Goal: Task Accomplishment & Management: Use online tool/utility

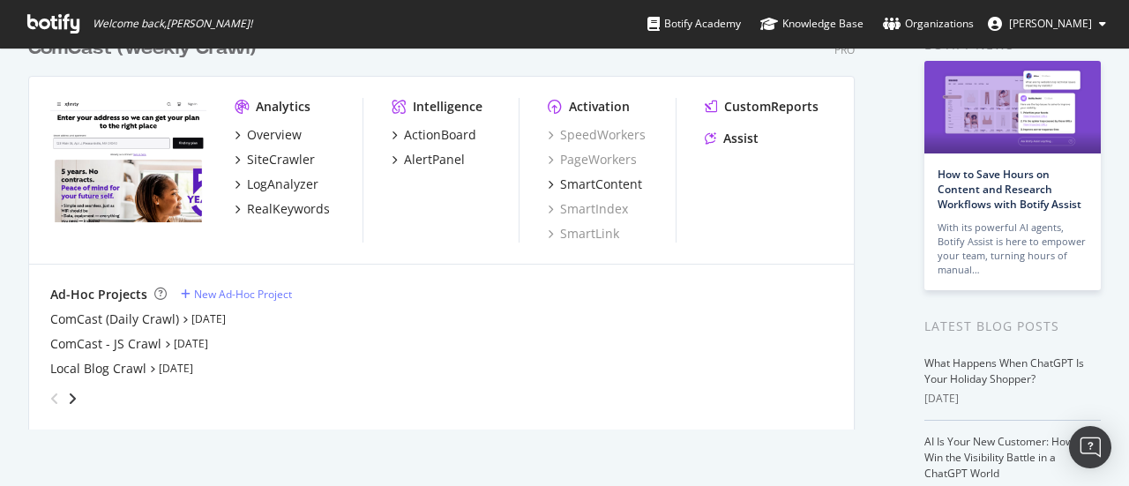
scroll to position [141, 0]
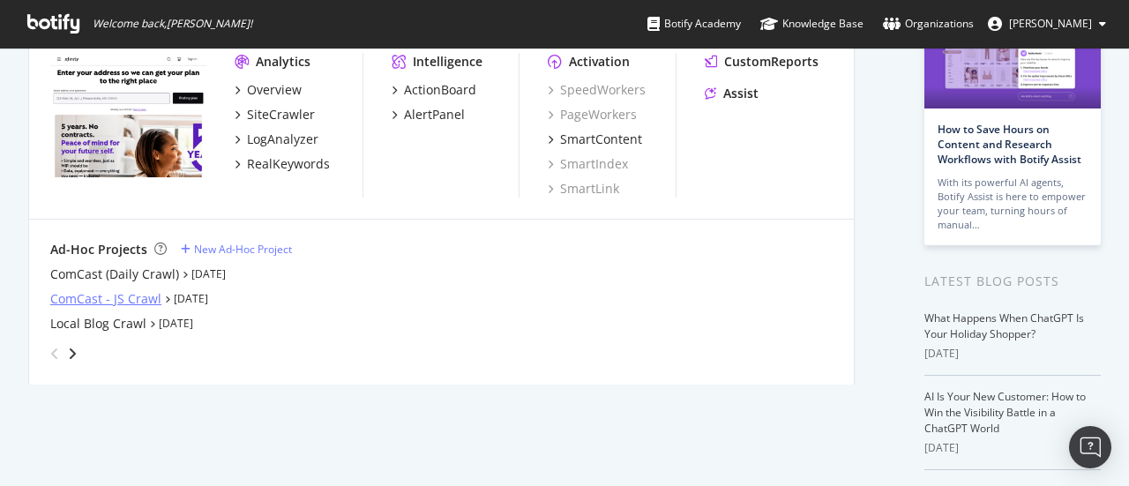
click at [124, 301] on div "ComCast - JS Crawl" at bounding box center [105, 299] width 111 height 18
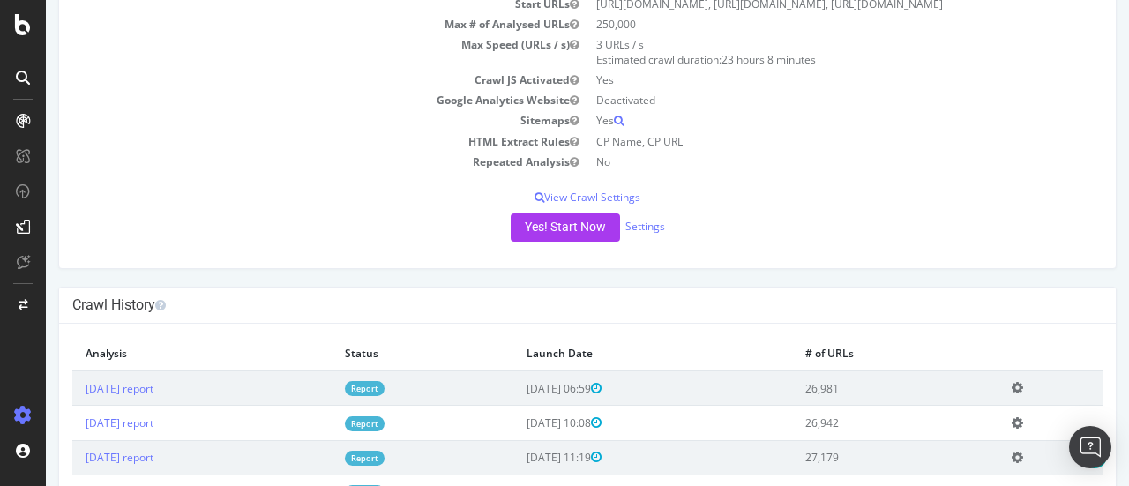
scroll to position [184, 0]
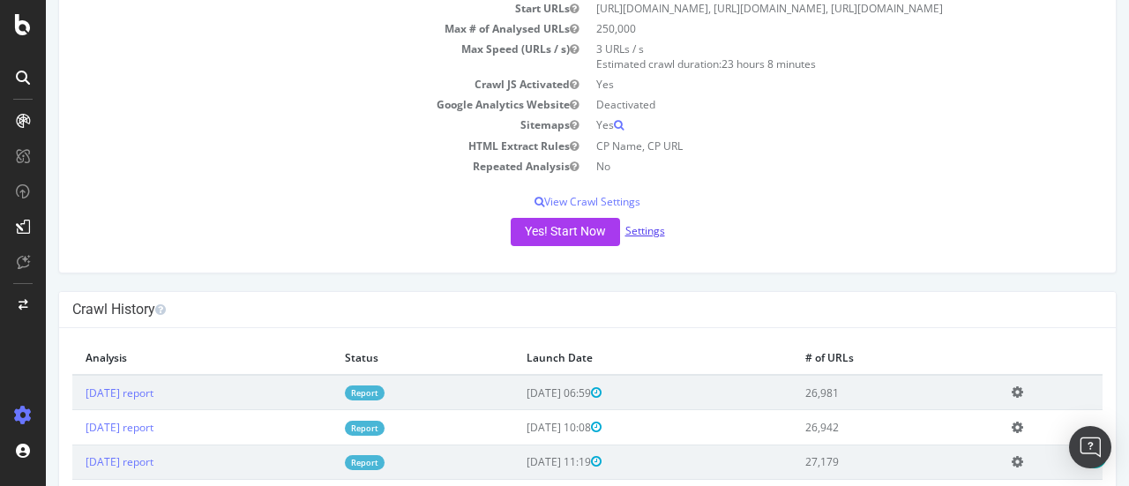
click at [642, 238] on link "Settings" at bounding box center [645, 230] width 40 height 15
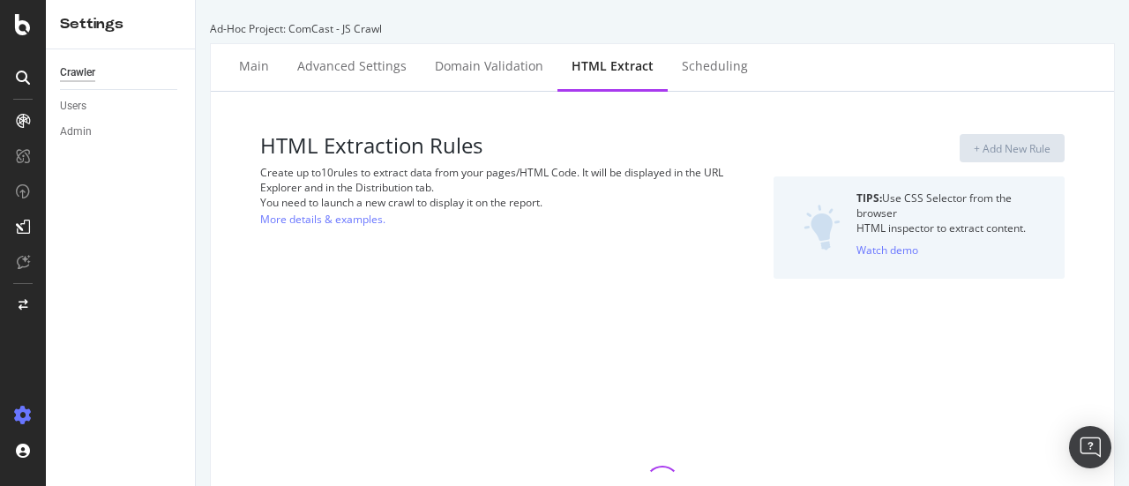
select select "count"
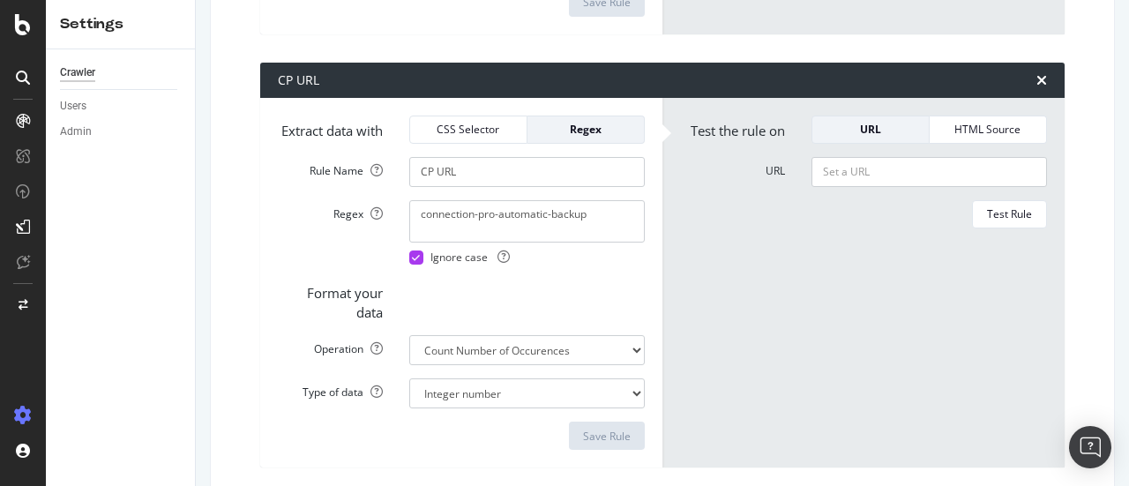
scroll to position [809, 0]
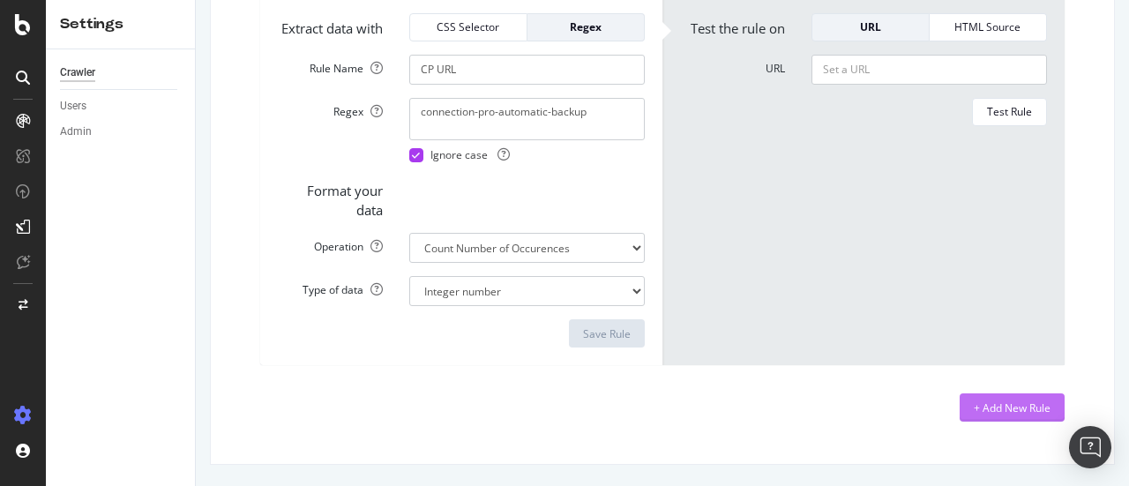
click at [1019, 410] on div "+ Add New Rule" at bounding box center [1012, 408] width 77 height 15
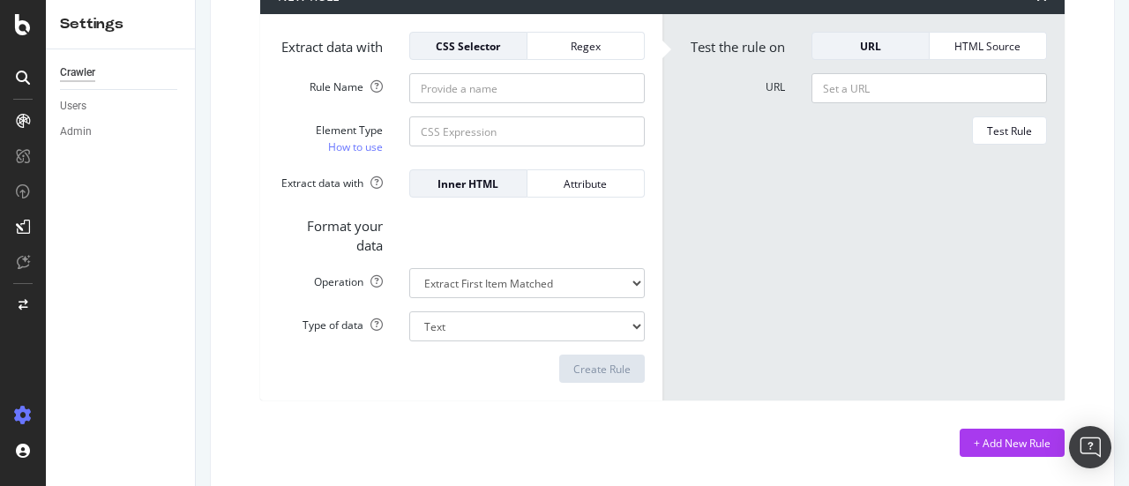
scroll to position [1239, 0]
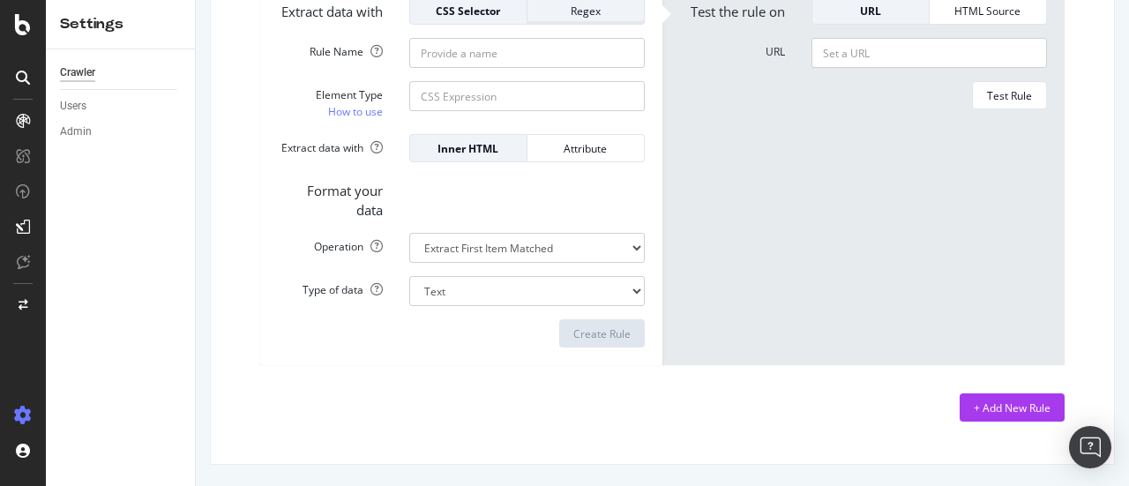
click at [600, 19] on div "Regex" at bounding box center [586, 11] width 88 height 15
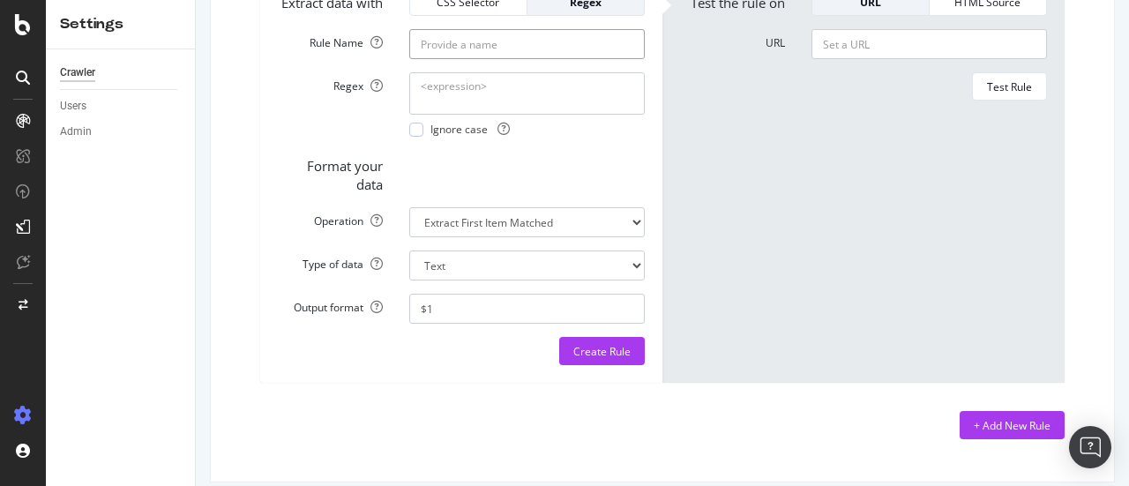
paste input "activation"
type input "activation mentions"
paste textarea "activation"
type textarea "activation"
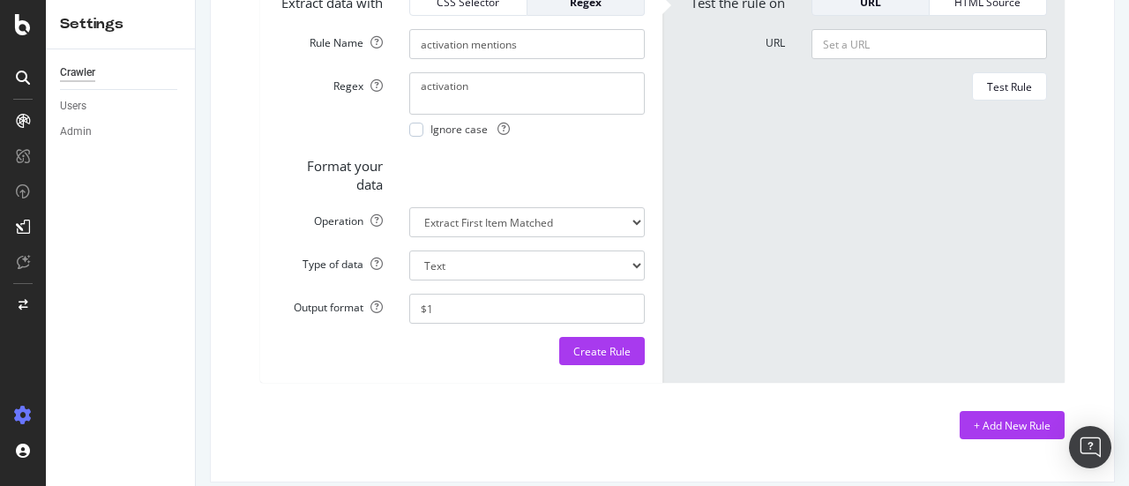
click at [406, 137] on div "activation Ignore case" at bounding box center [527, 104] width 262 height 64
click at [413, 137] on div at bounding box center [416, 130] width 14 height 14
select select "i"
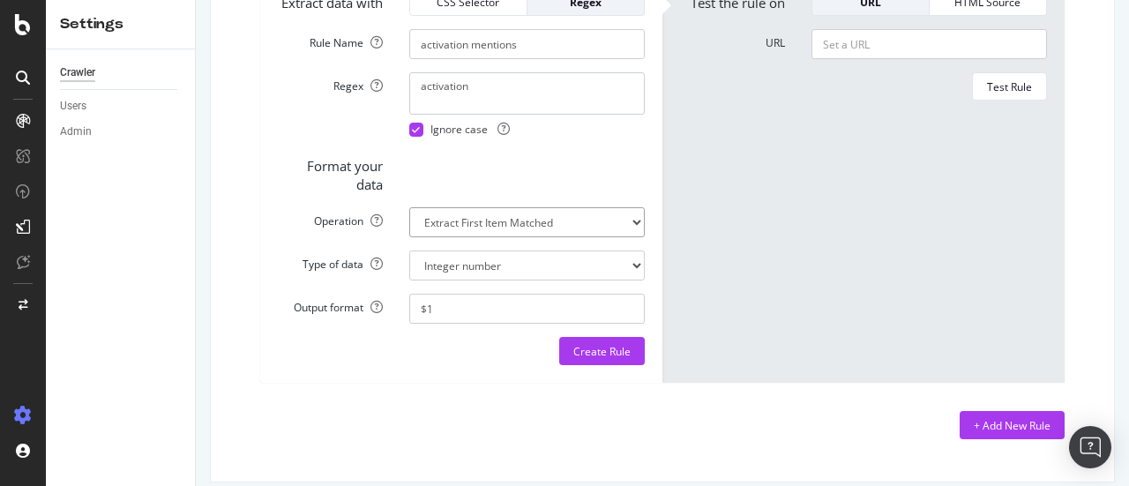
select select "count"
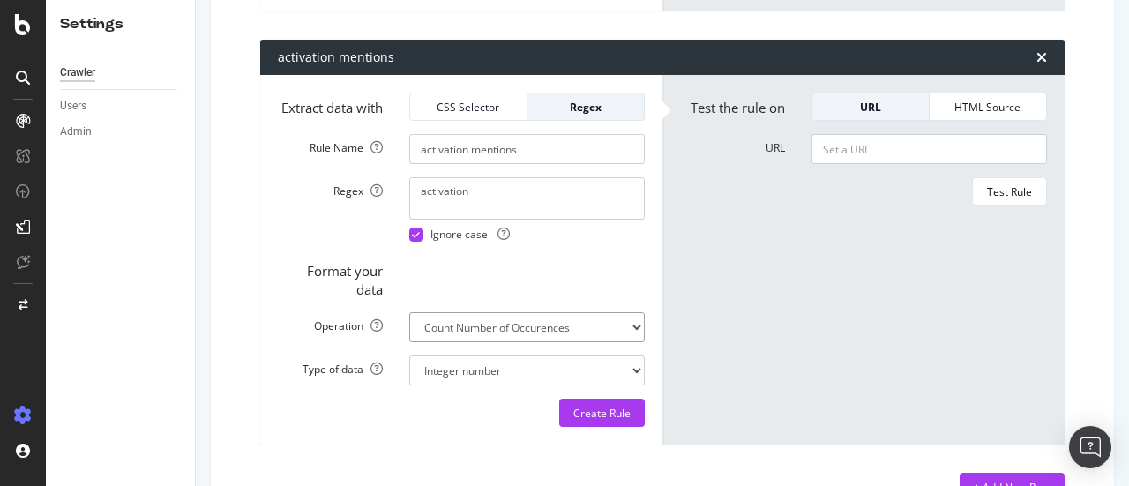
scroll to position [1132, 0]
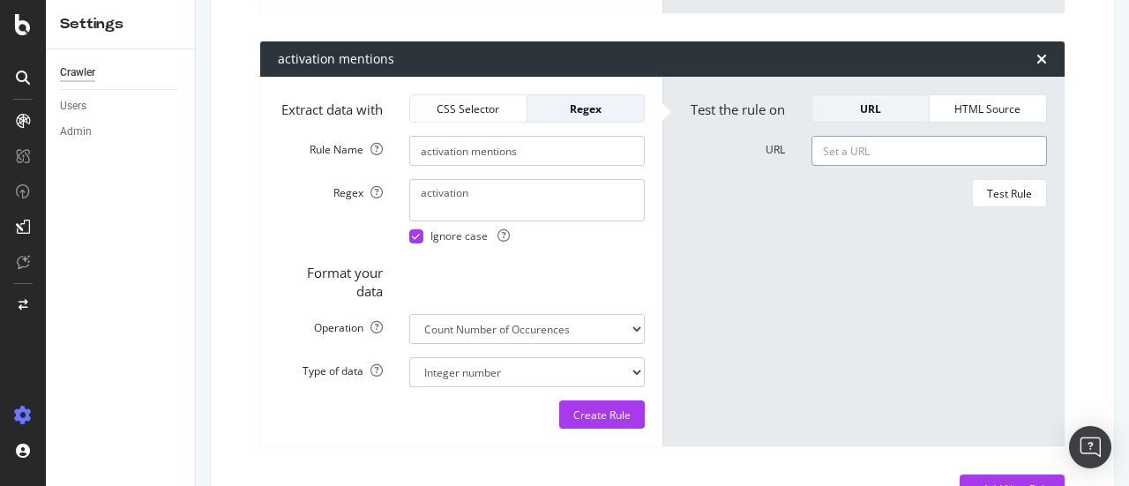
paste input "[URL][DOMAIN_NAME]"
type input "[URL][DOMAIN_NAME]"
drag, startPoint x: 1011, startPoint y: 228, endPoint x: 1000, endPoint y: 226, distance: 10.9
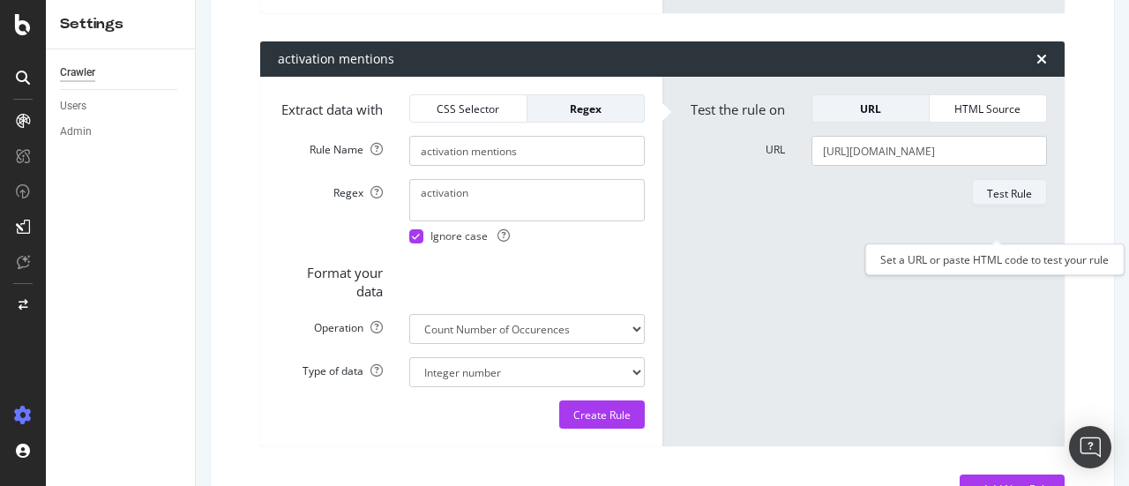
click at [1011, 201] on div "Test Rule" at bounding box center [1009, 193] width 45 height 15
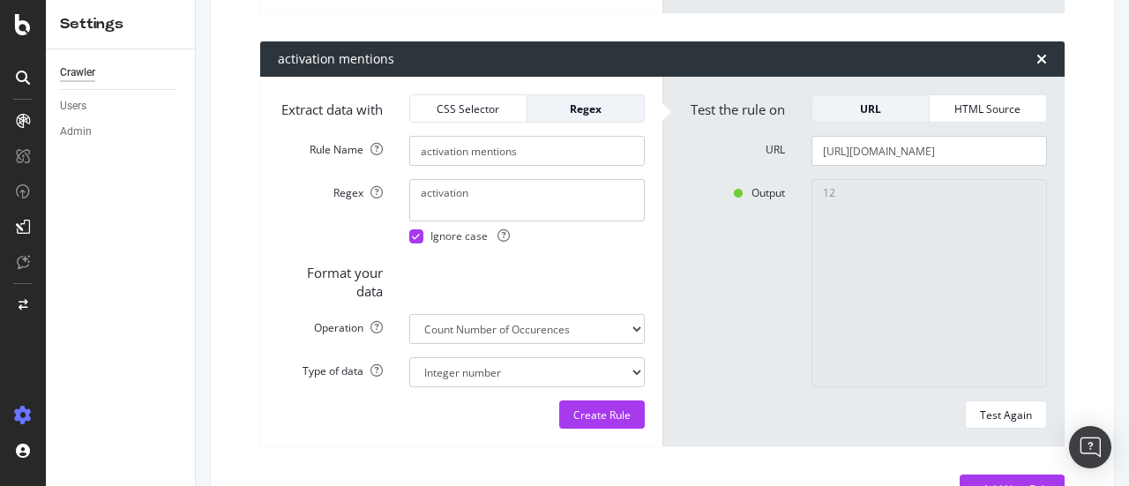
scroll to position [1258, 0]
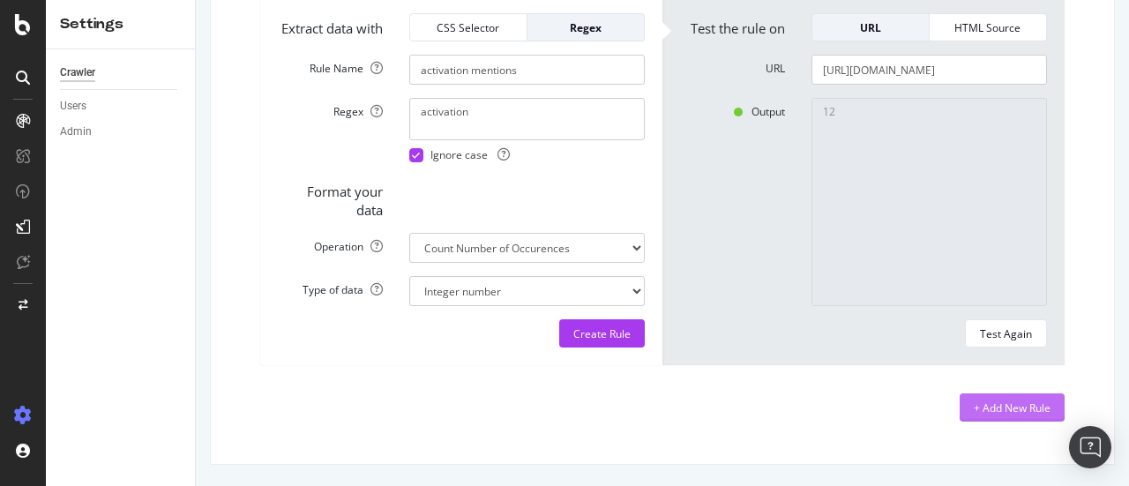
click at [974, 402] on div "+ Add New Rule" at bounding box center [1012, 408] width 77 height 15
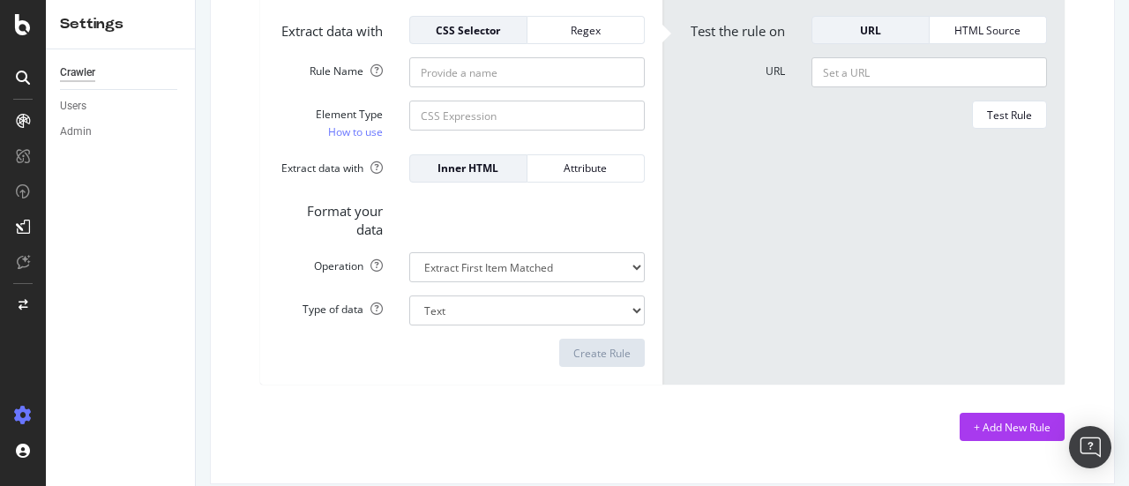
scroll to position [1688, 0]
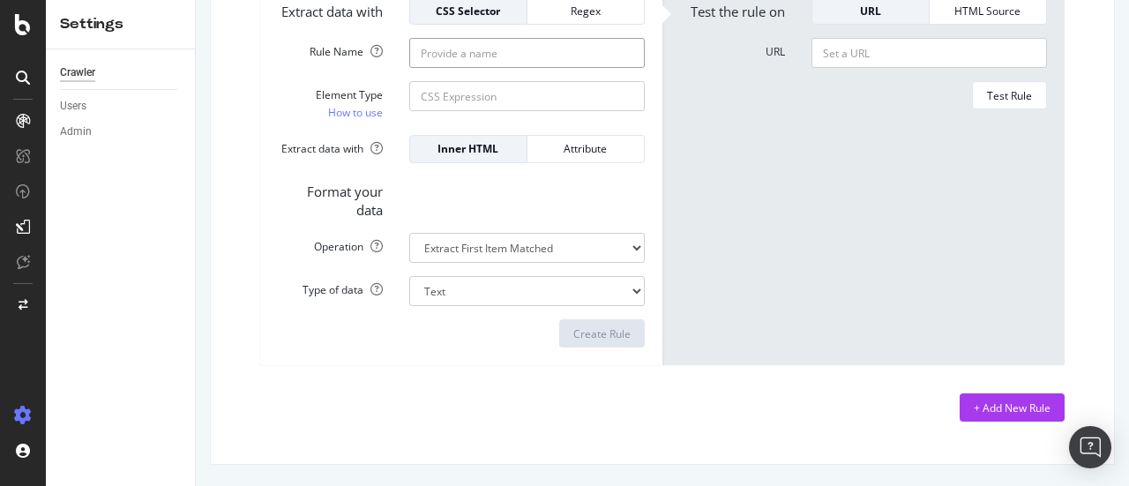
click at [562, 19] on div "Regex" at bounding box center [586, 11] width 88 height 15
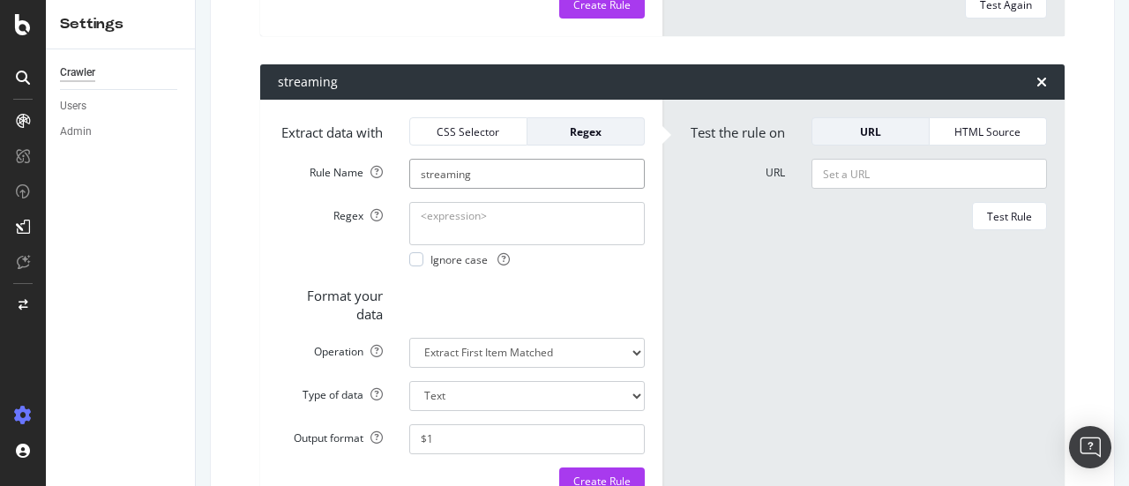
scroll to position [1514, 0]
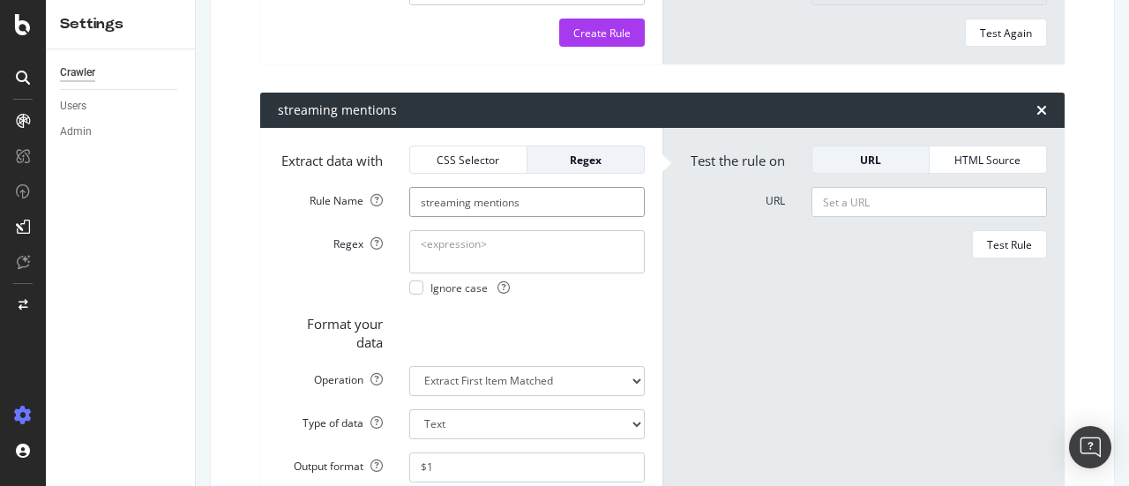
drag, startPoint x: 471, startPoint y: 264, endPoint x: 521, endPoint y: 262, distance: 50.3
type input "streaming mentions"
paste textarea "mentions"
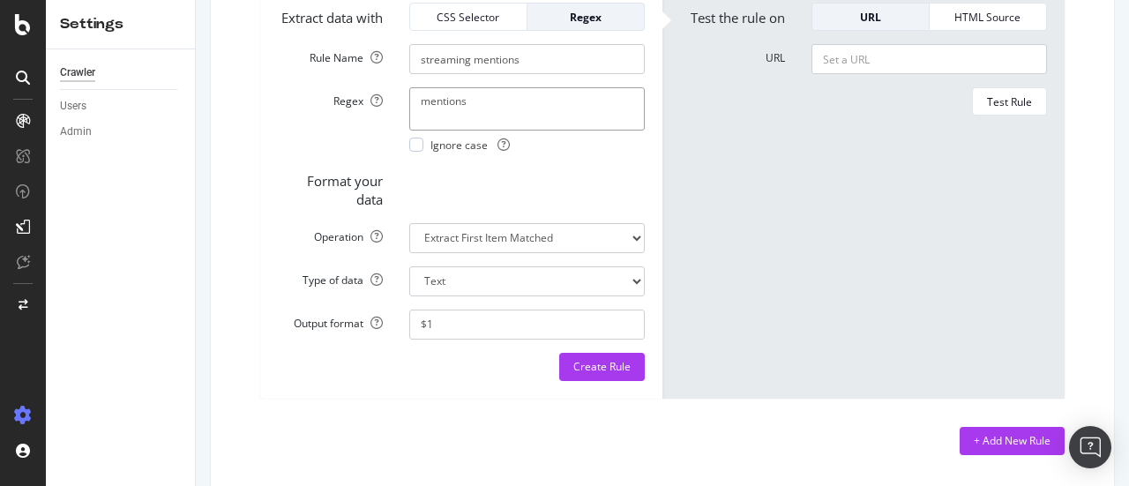
scroll to position [1660, 0]
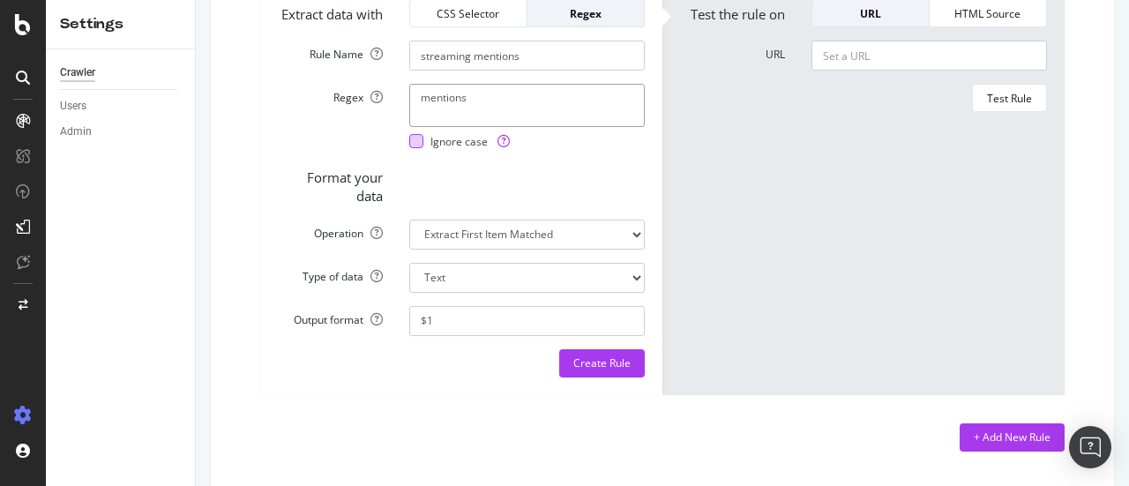
type textarea "mentions"
click at [414, 148] on div at bounding box center [416, 141] width 14 height 14
select select "count"
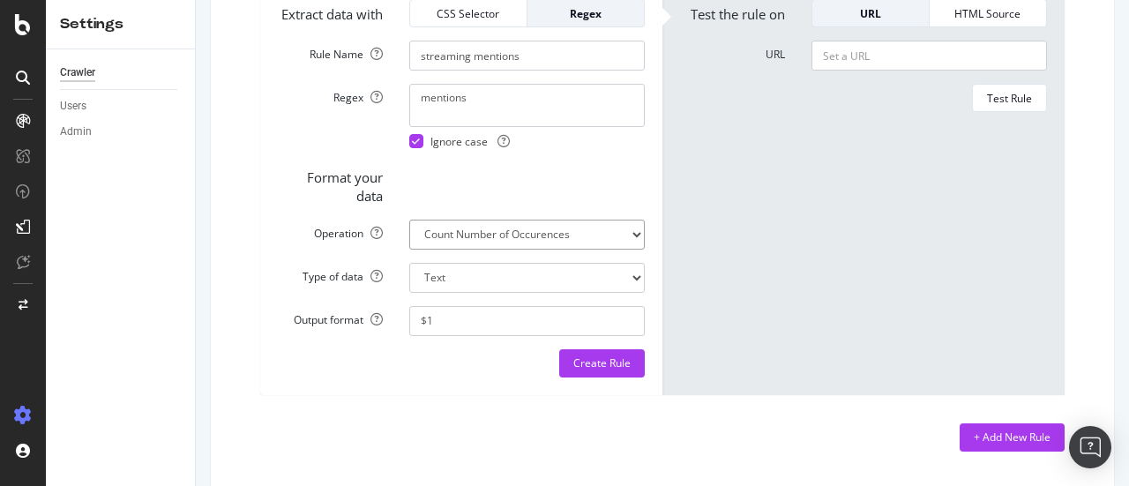
select select "i"
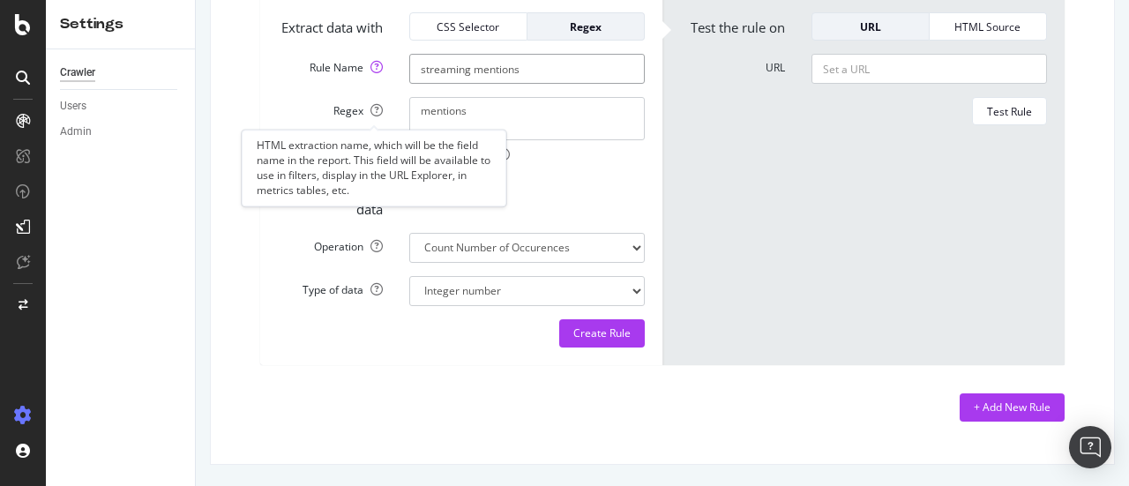
drag, startPoint x: 466, startPoint y: 115, endPoint x: 378, endPoint y: 116, distance: 87.3
click at [378, 84] on div "Rule Name streaming mentions" at bounding box center [461, 69] width 393 height 30
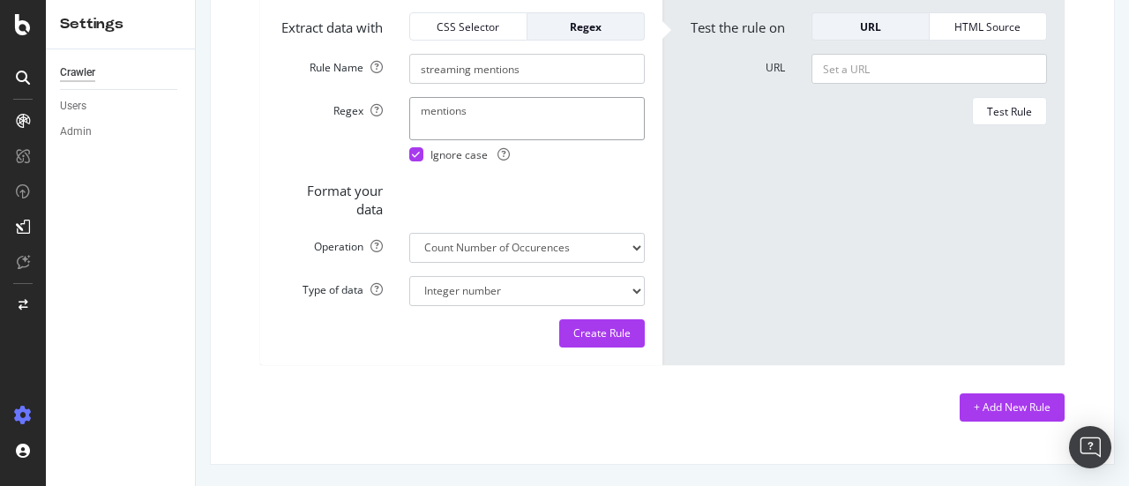
paste textarea "streaming"
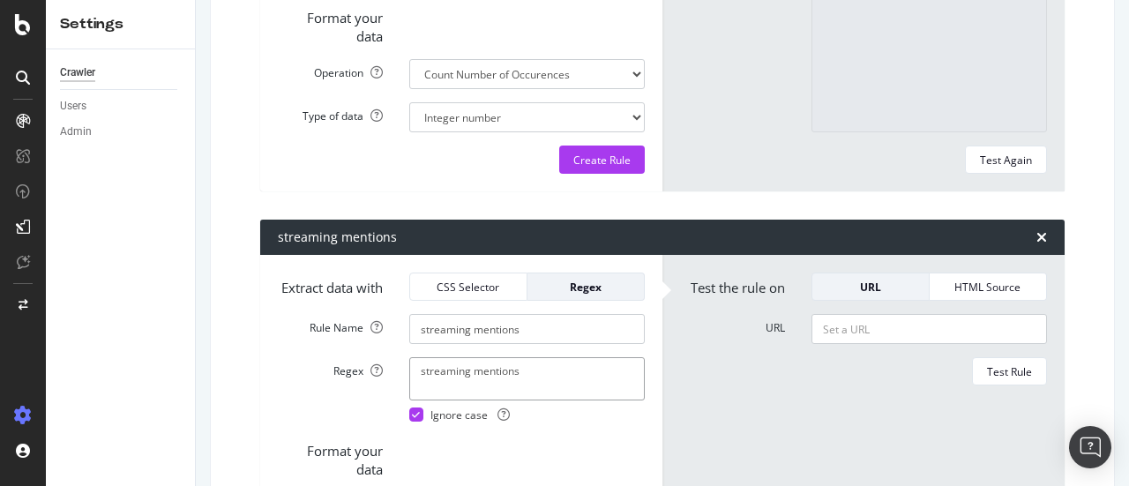
scroll to position [1424, 0]
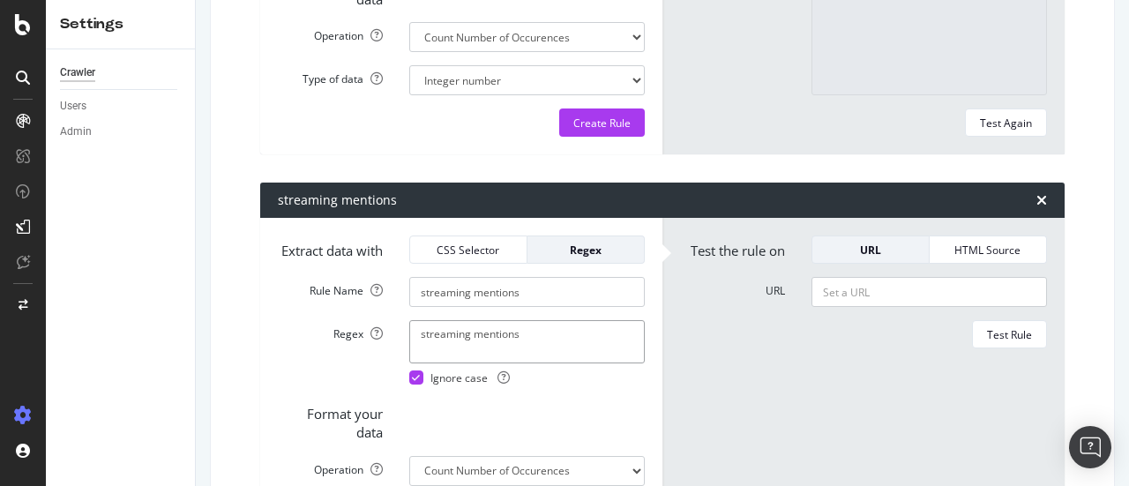
drag, startPoint x: 468, startPoint y: 395, endPoint x: 559, endPoint y: 395, distance: 91.8
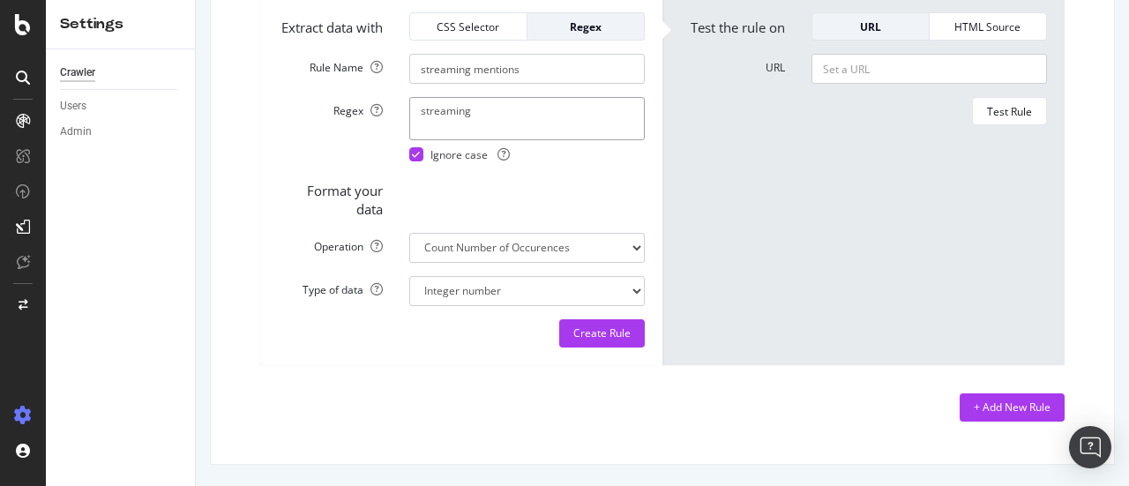
scroll to position [1706, 0]
type textarea "streaming"
click at [1000, 410] on div "+ Add New Rule" at bounding box center [1012, 407] width 77 height 15
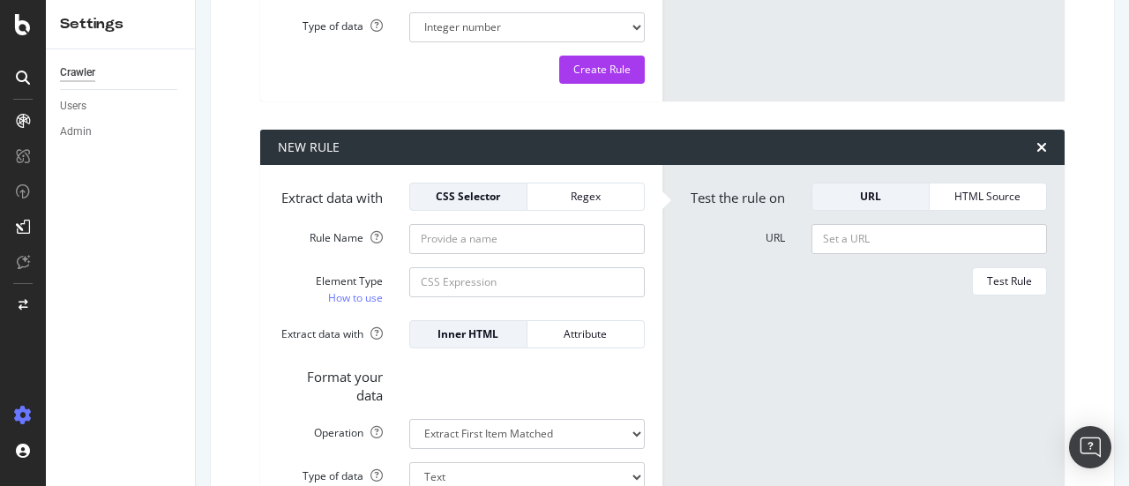
scroll to position [1791, 0]
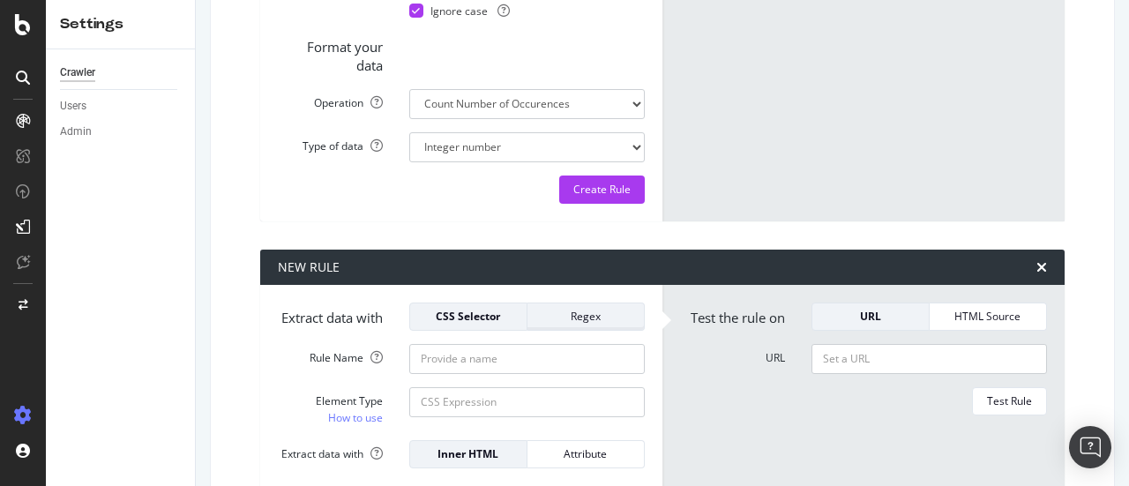
click at [593, 324] on div "Regex" at bounding box center [586, 316] width 88 height 15
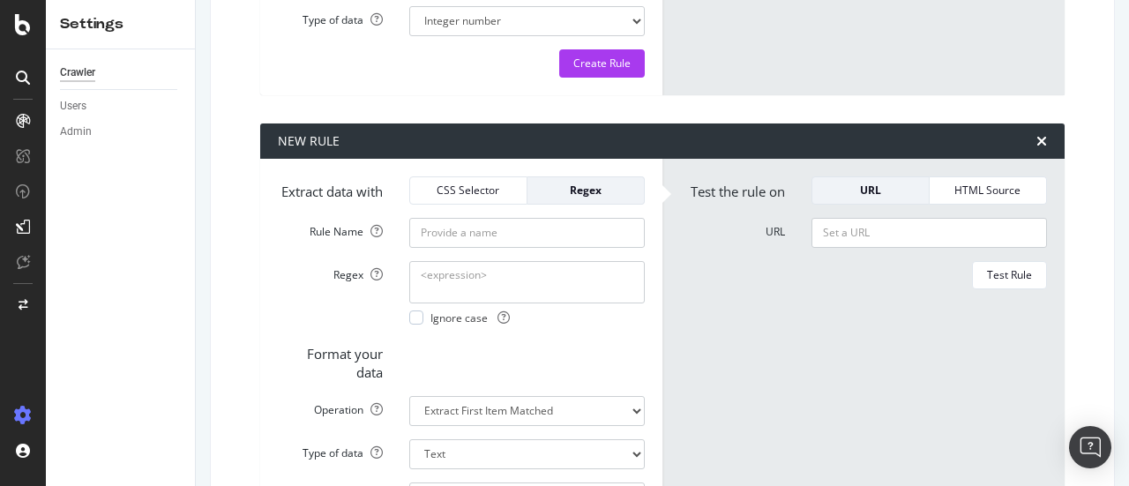
scroll to position [1942, 0]
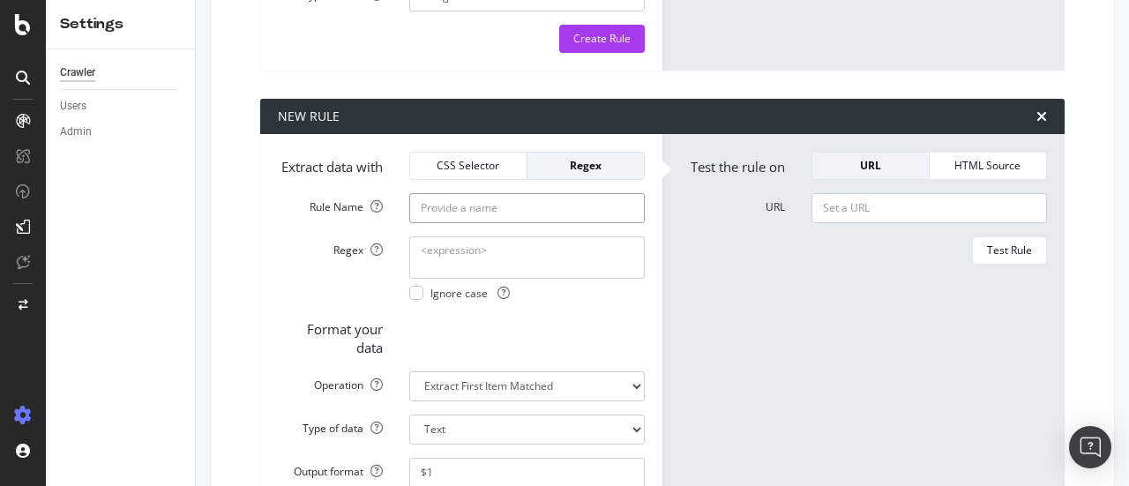
type input "tv mentions"
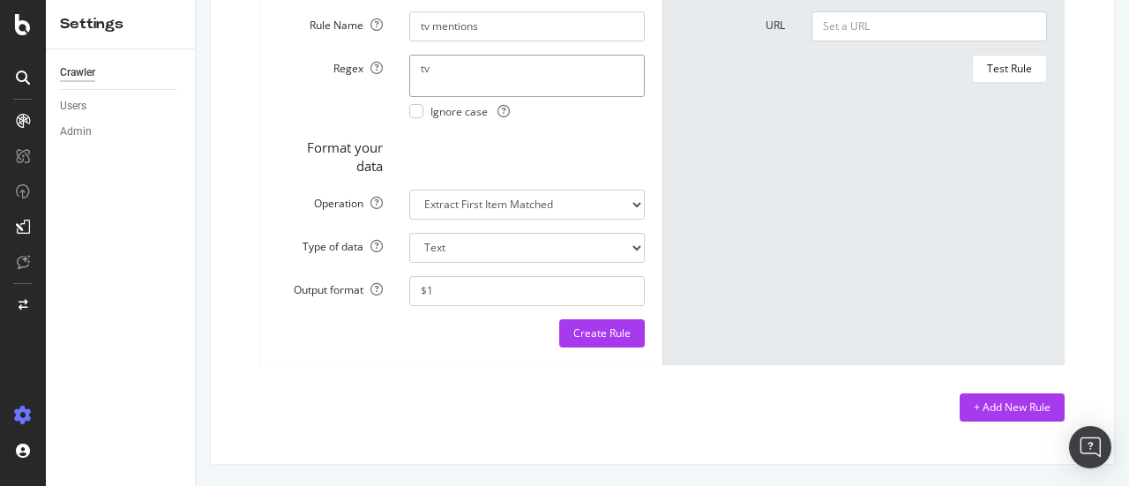
scroll to position [2110, 0]
type textarea "tv"
click at [1011, 416] on div "+ Add New Rule" at bounding box center [1012, 407] width 77 height 26
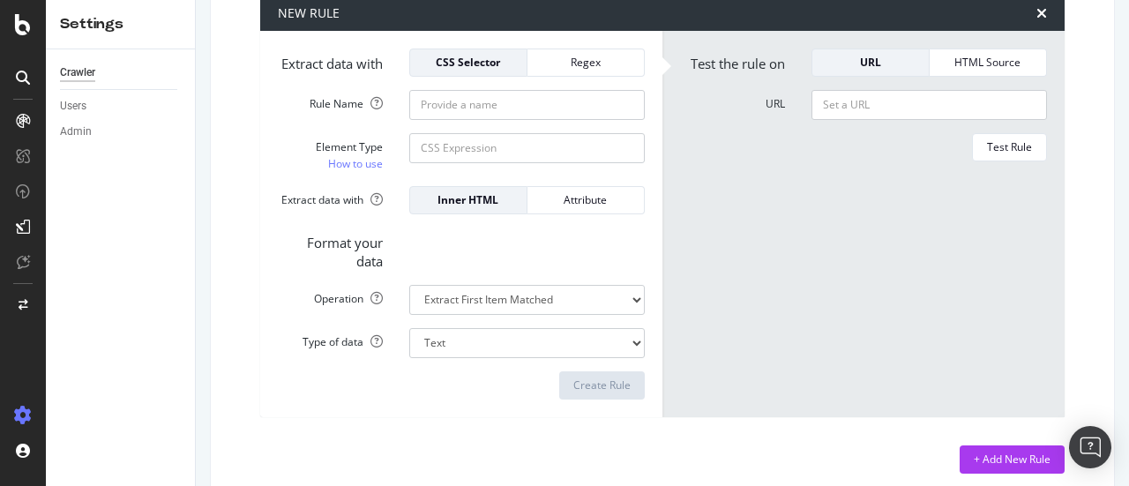
scroll to position [2504, 0]
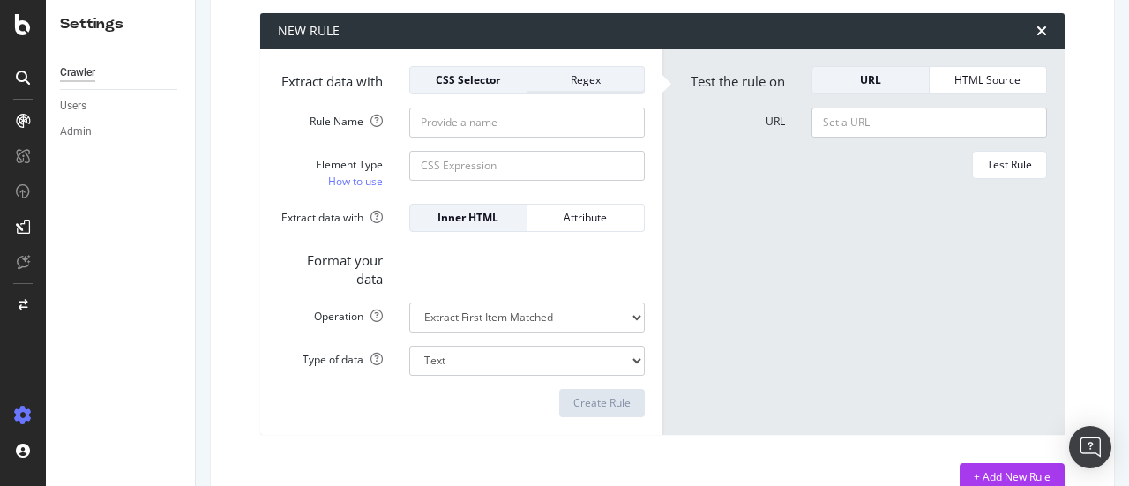
click at [600, 87] on div "Regex" at bounding box center [586, 79] width 88 height 15
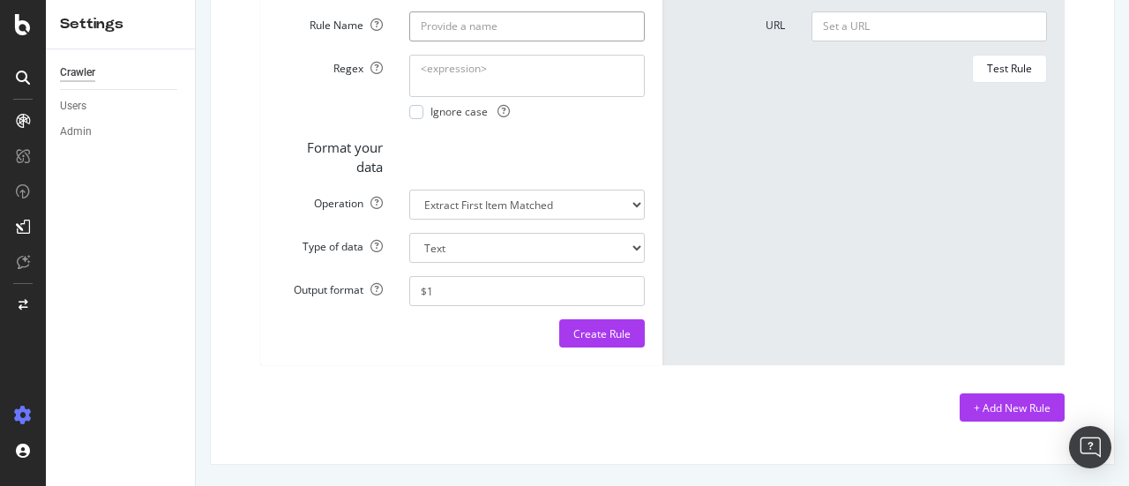
scroll to position [2596, 0]
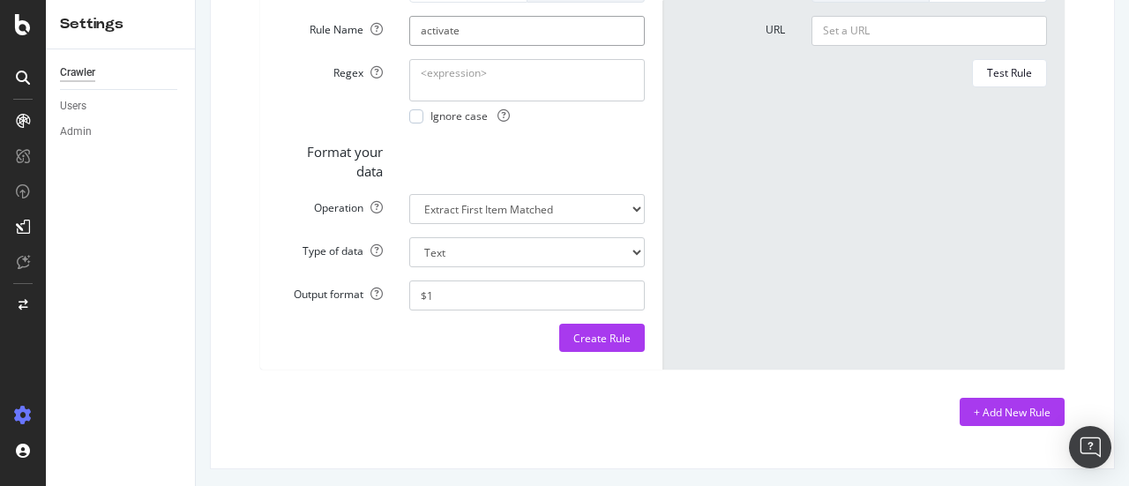
type input "activate"
select select "count"
select select "i"
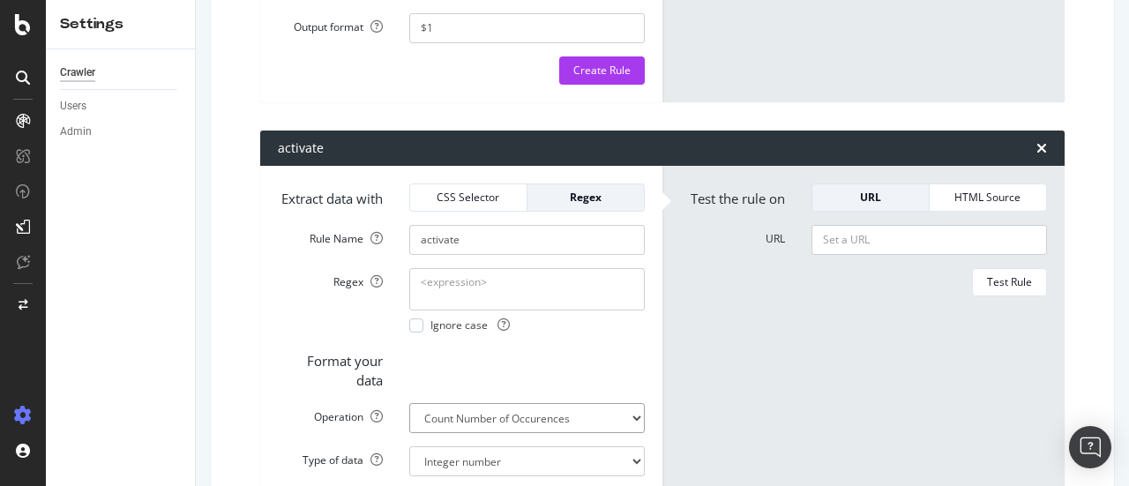
scroll to position [2411, 0]
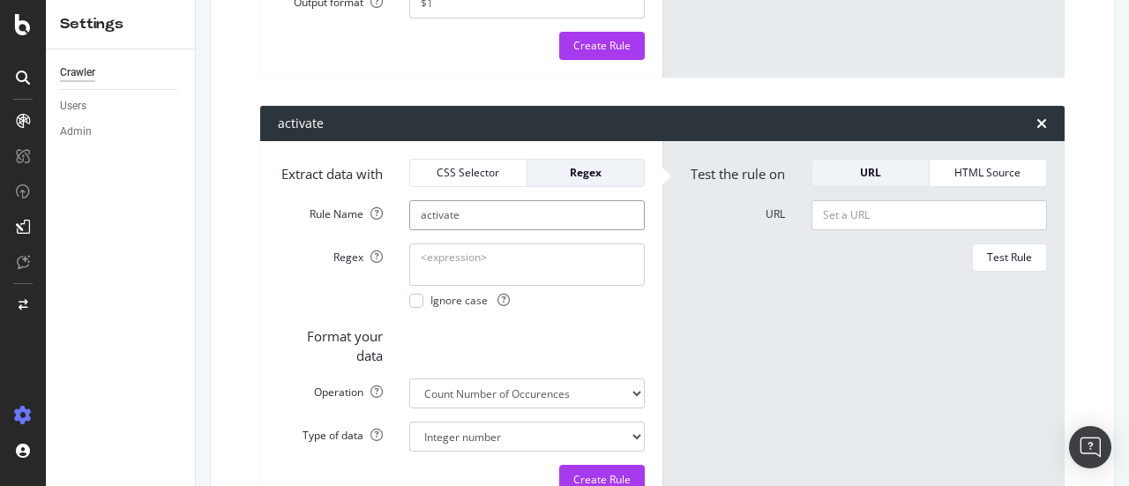
drag, startPoint x: 457, startPoint y: 304, endPoint x: 378, endPoint y: 304, distance: 79.4
click at [378, 230] on div "Rule Name activate mentions" at bounding box center [461, 215] width 393 height 30
type input "activate mentions"
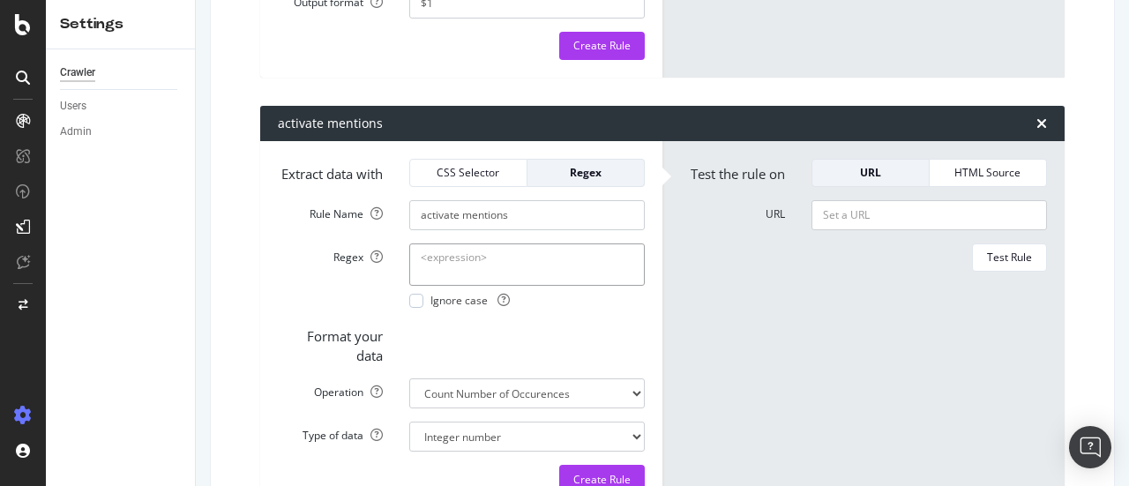
paste textarea "activate"
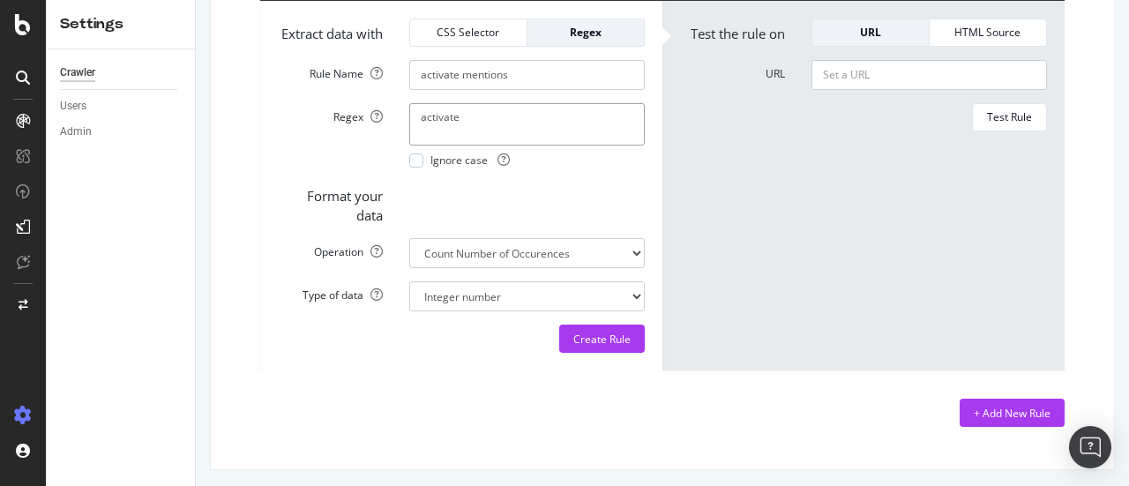
scroll to position [2647, 0]
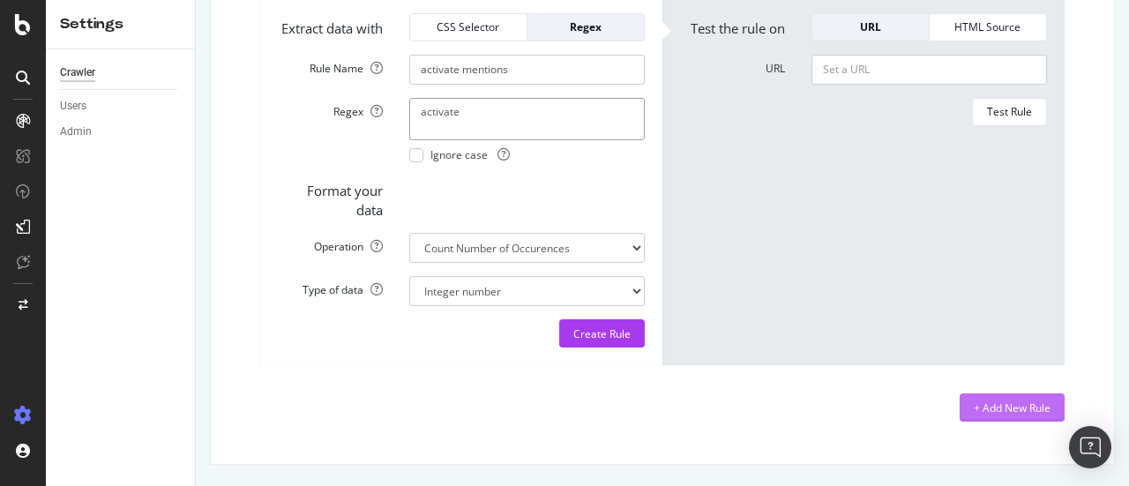
type textarea "activate"
click at [981, 407] on div "+ Add New Rule" at bounding box center [1012, 408] width 77 height 15
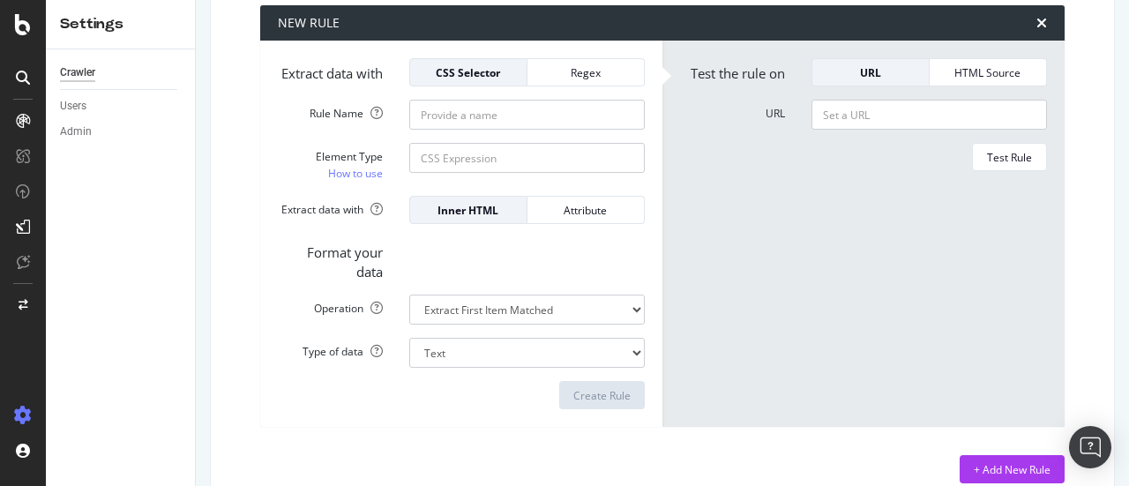
scroll to position [2936, 0]
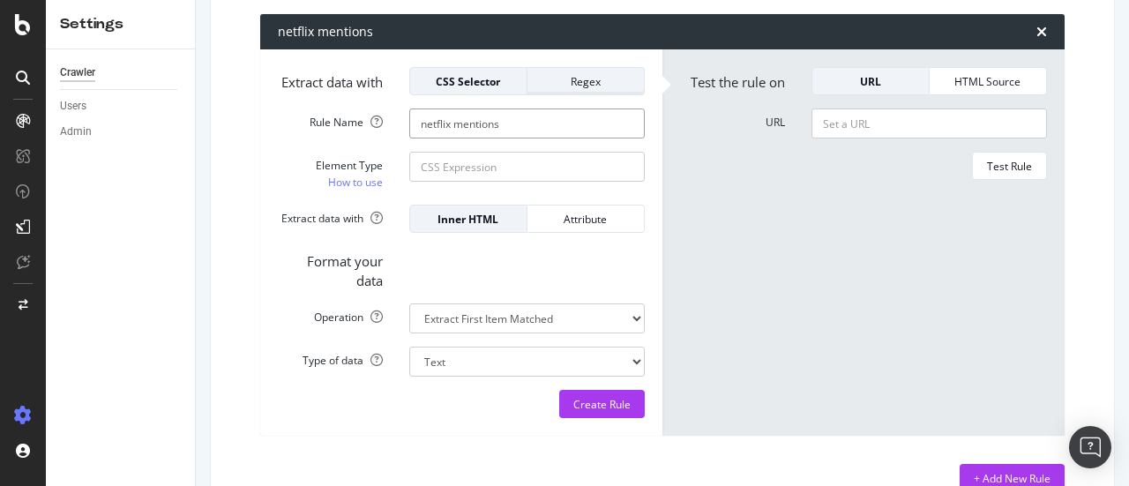
type input "netflix mentions"
click at [575, 89] on div "Regex" at bounding box center [586, 81] width 88 height 15
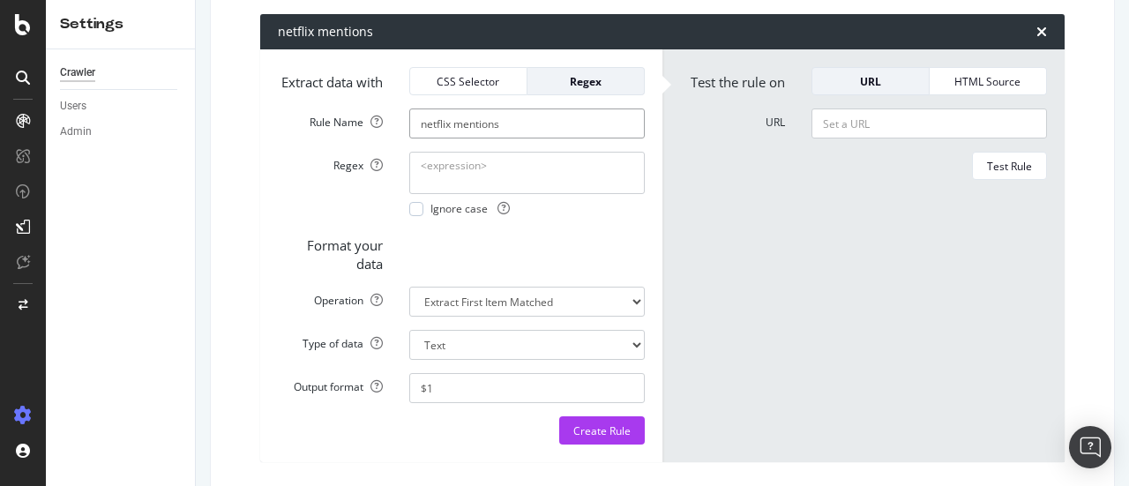
drag, startPoint x: 448, startPoint y: 228, endPoint x: 392, endPoint y: 228, distance: 56.5
click at [392, 139] on div "Rule Name netflix mentions" at bounding box center [461, 124] width 393 height 30
paste textarea "netflix"
type textarea "netflix"
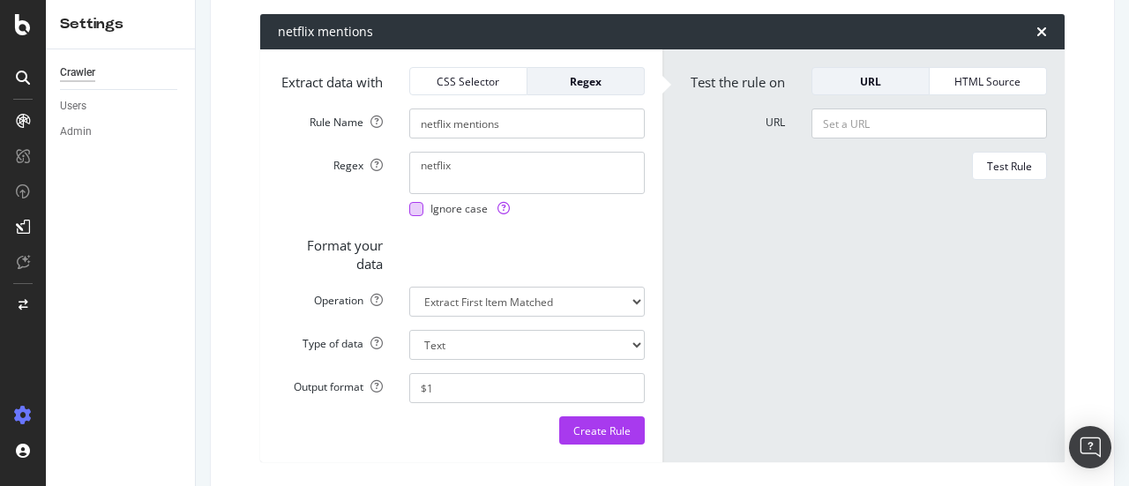
click at [417, 216] on div at bounding box center [416, 209] width 14 height 14
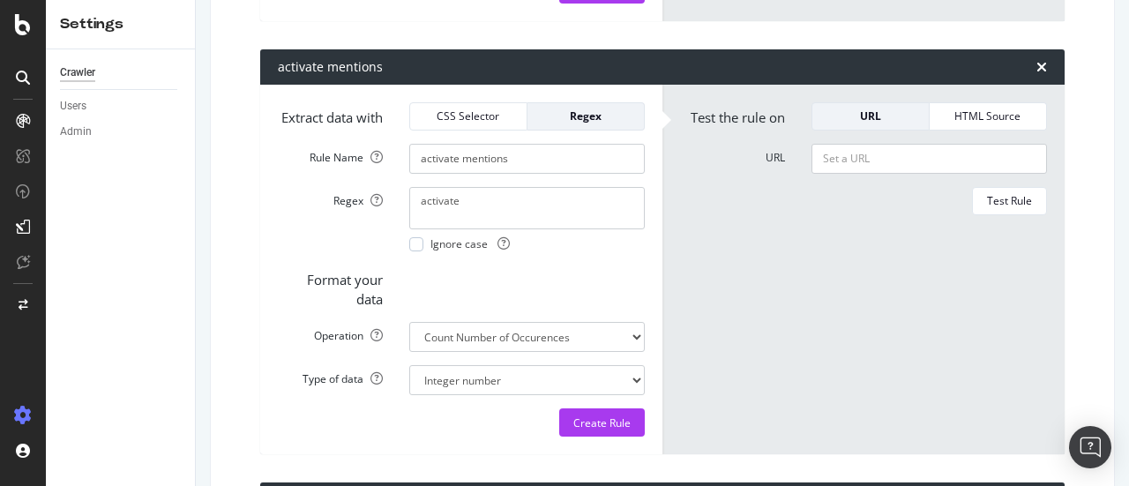
scroll to position [2430, 0]
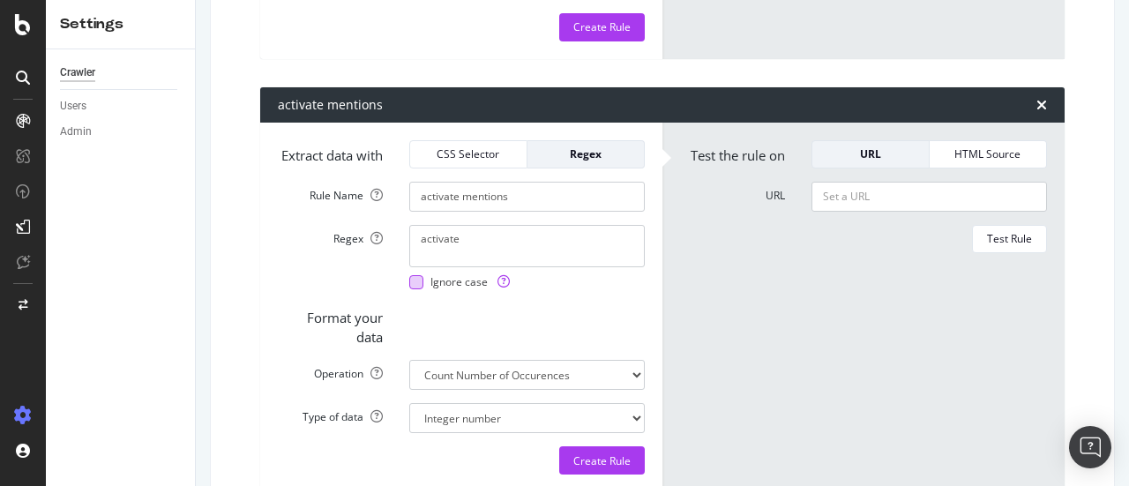
click at [413, 289] on div at bounding box center [416, 282] width 14 height 14
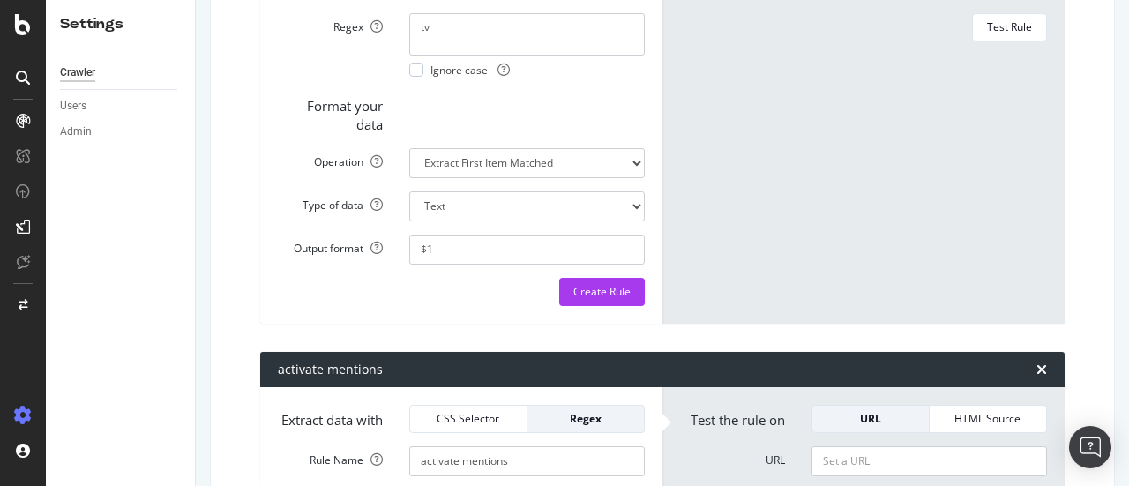
scroll to position [2142, 0]
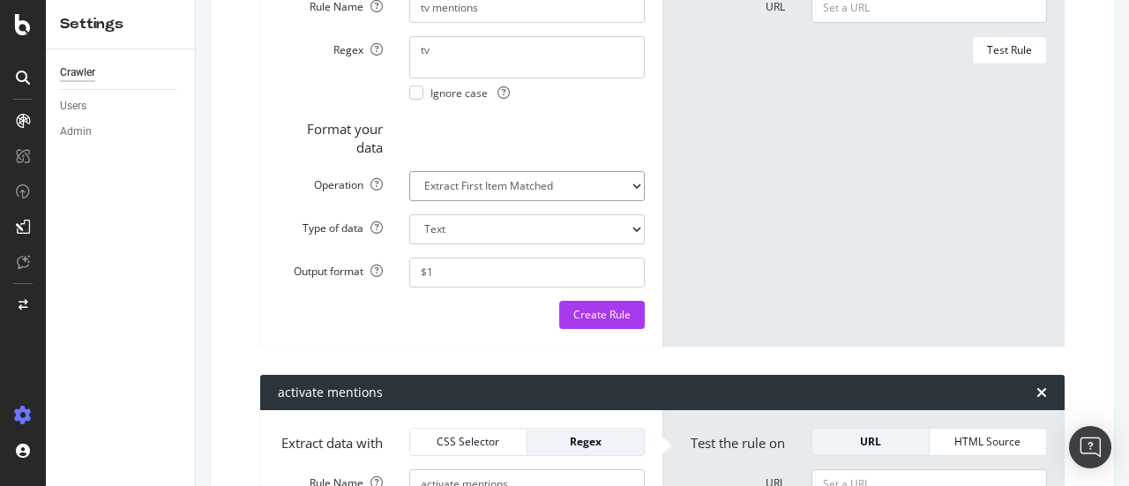
select select "count"
select select "i"
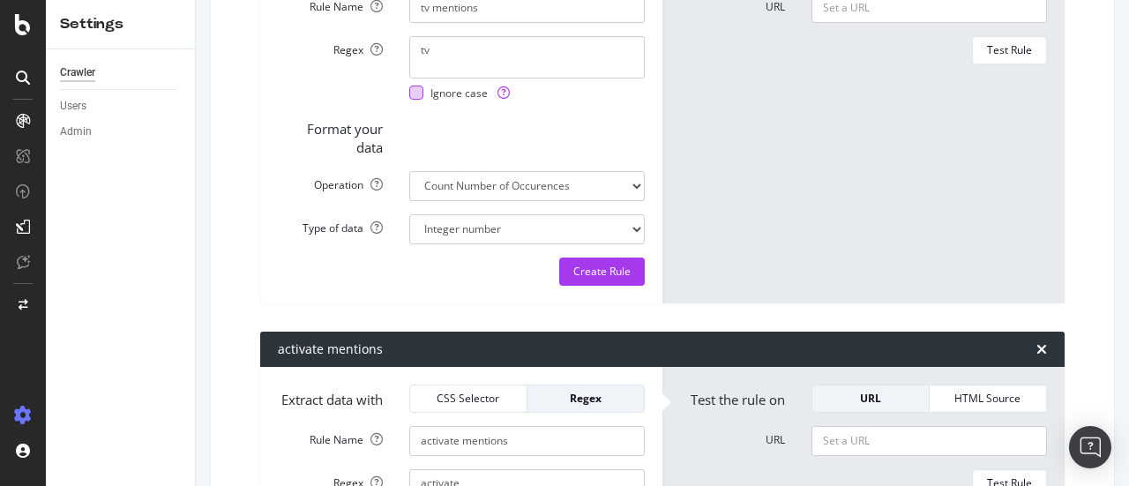
click at [411, 100] on div at bounding box center [416, 93] width 14 height 14
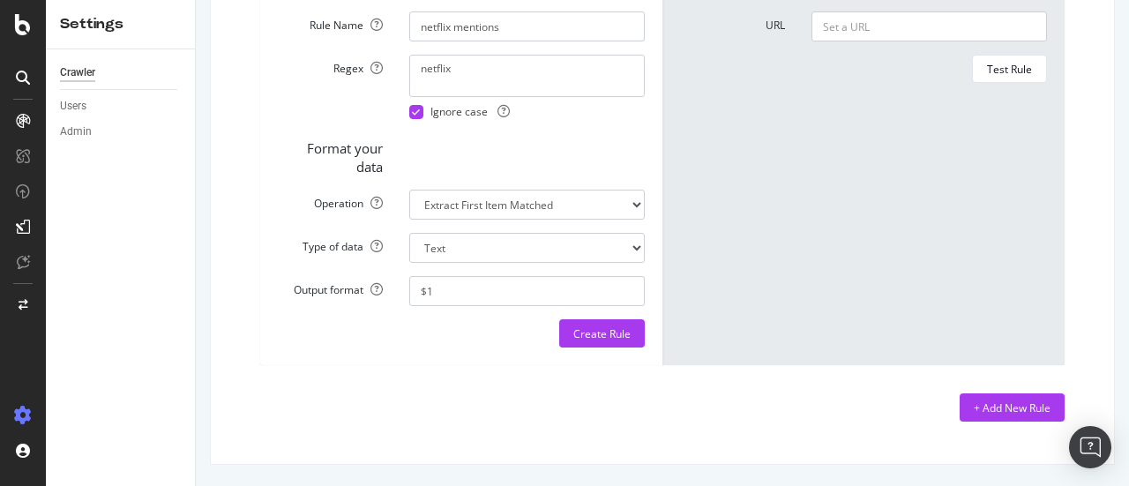
scroll to position [3095, 0]
drag, startPoint x: 1118, startPoint y: 315, endPoint x: 789, endPoint y: 428, distance: 347.9
click at [978, 404] on div "+ Add New Rule" at bounding box center [1012, 408] width 77 height 15
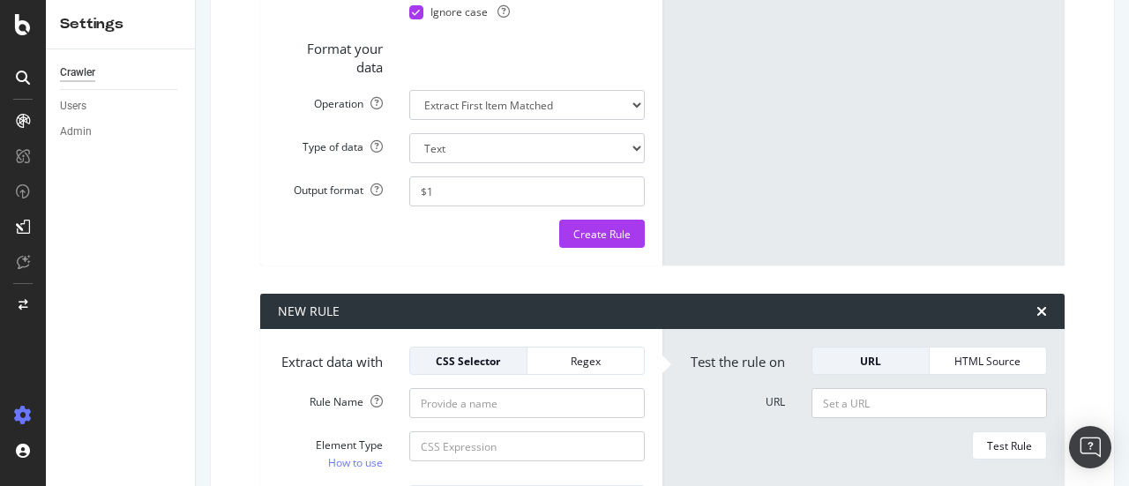
scroll to position [3079, 0]
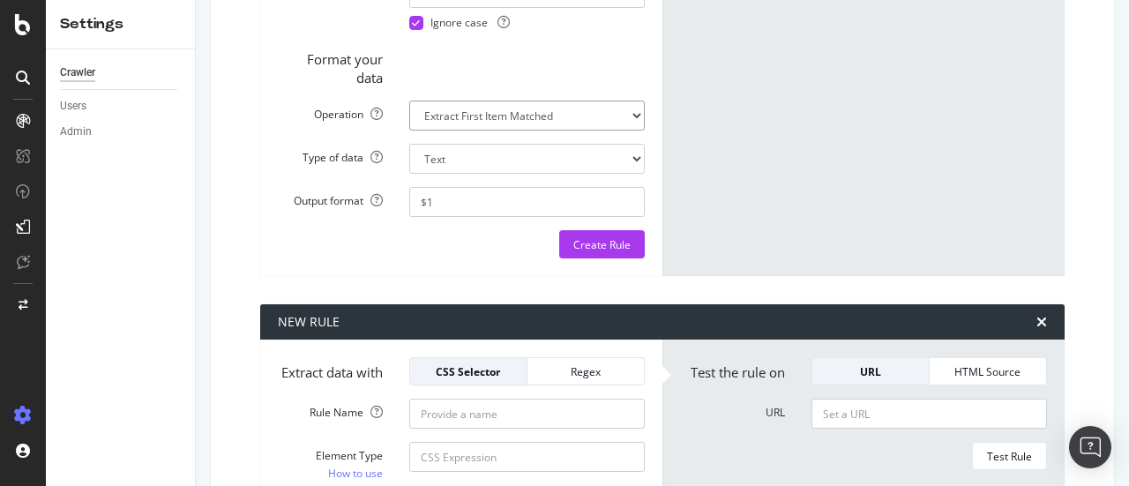
select select "count"
select select "i"
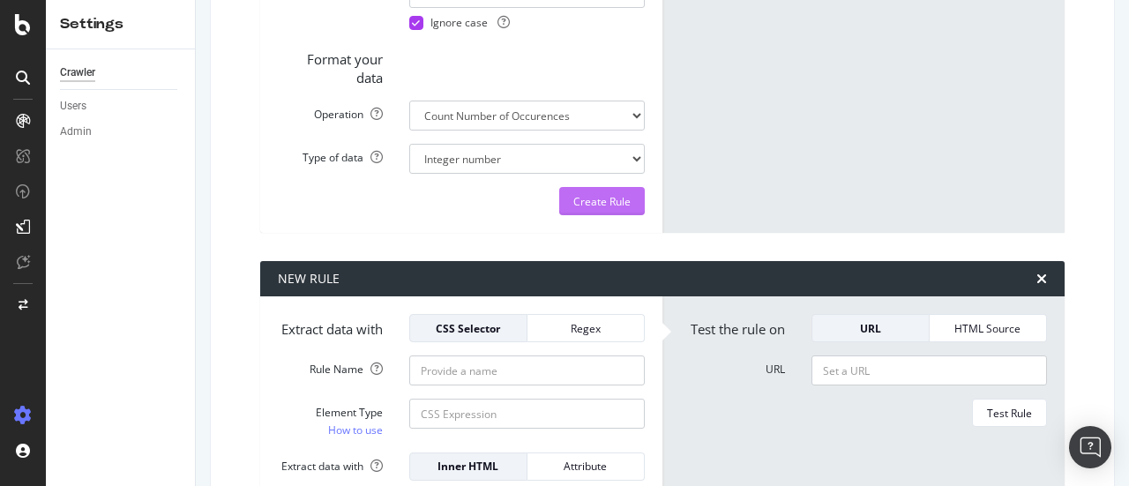
click at [611, 209] on div "Create Rule" at bounding box center [601, 201] width 57 height 15
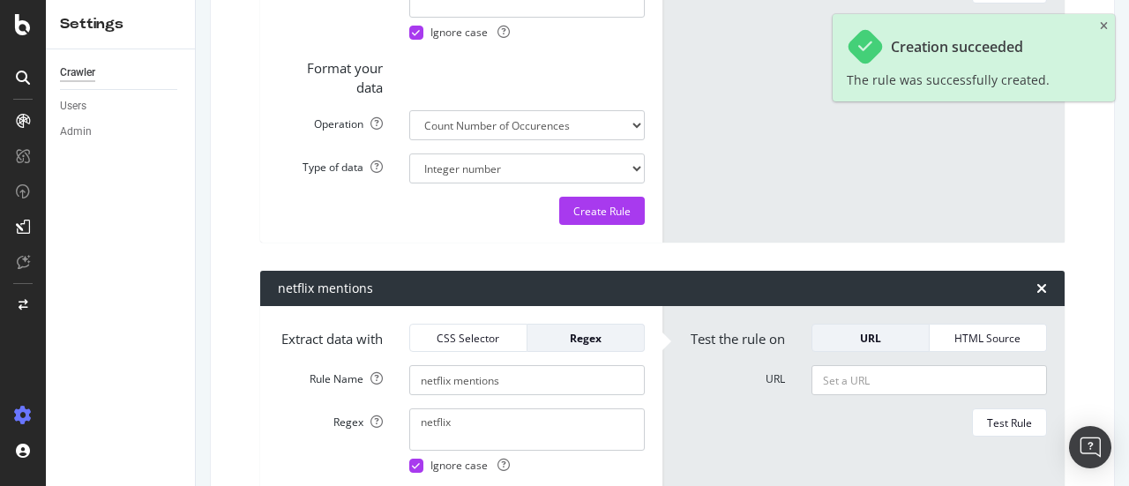
scroll to position [2631, 0]
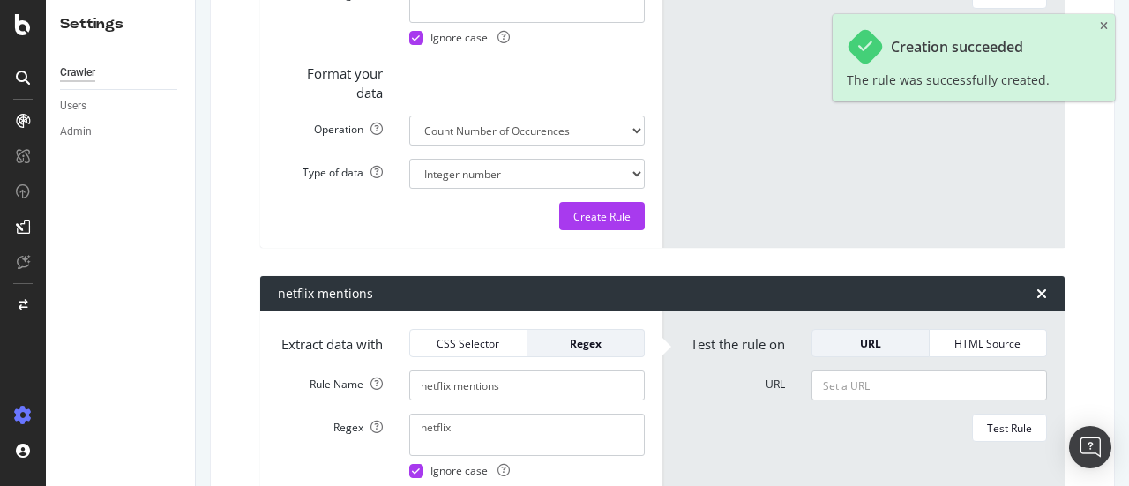
click at [619, 230] on form "Extract data with CSS Selector Regex Rule Name activate mentions Regex activate…" at bounding box center [461, 63] width 367 height 334
click at [621, 224] on div "Create Rule" at bounding box center [601, 216] width 57 height 15
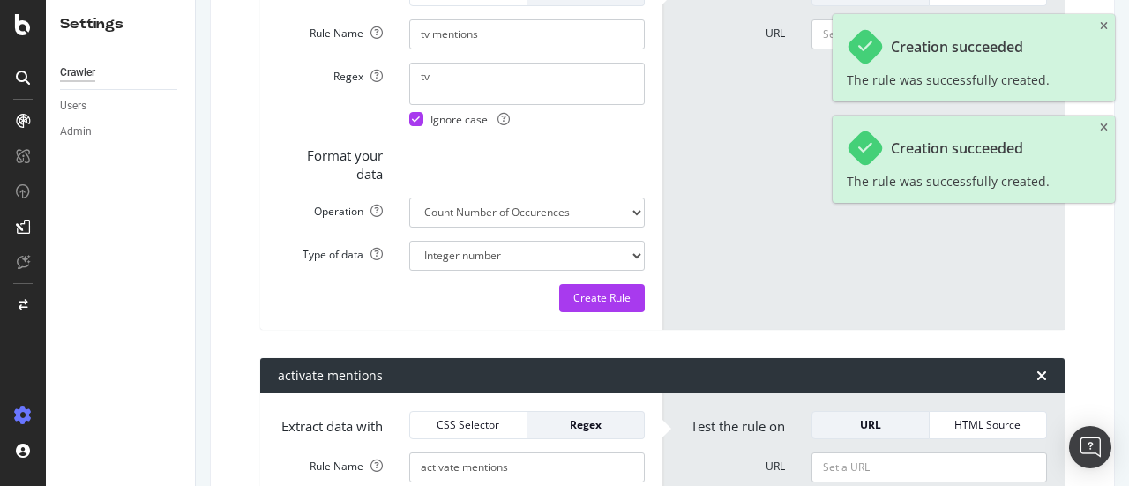
scroll to position [2110, 0]
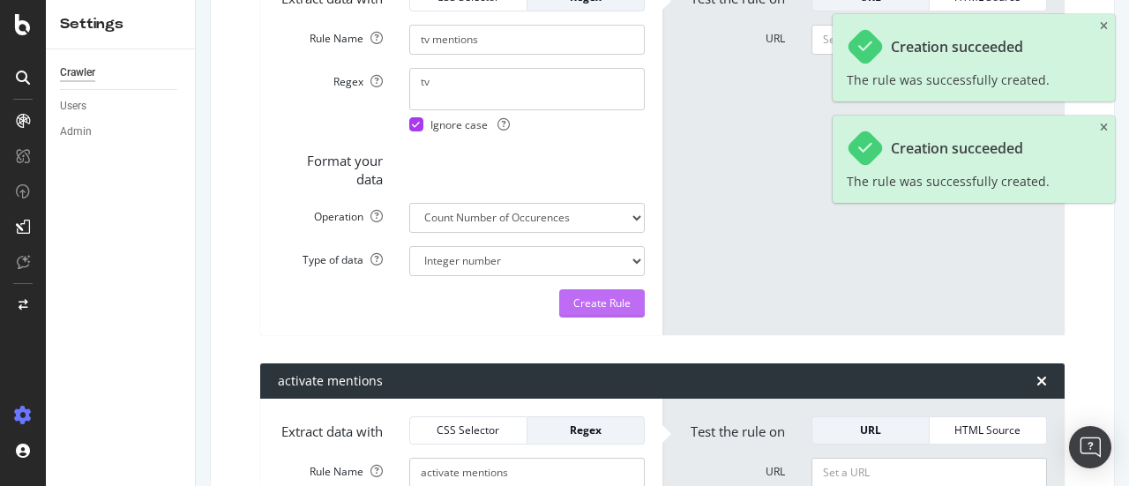
click at [609, 311] on div "Create Rule" at bounding box center [601, 303] width 57 height 15
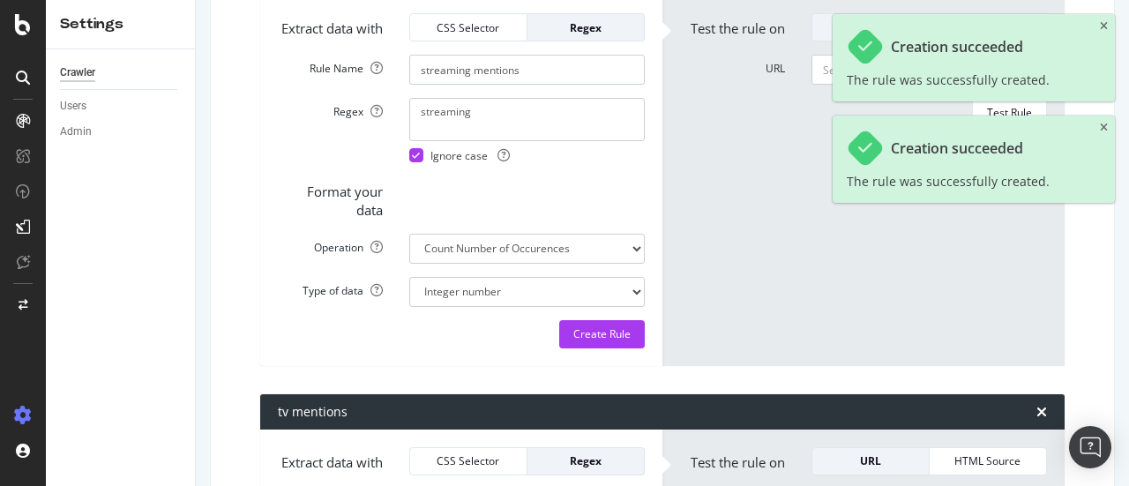
scroll to position [1641, 0]
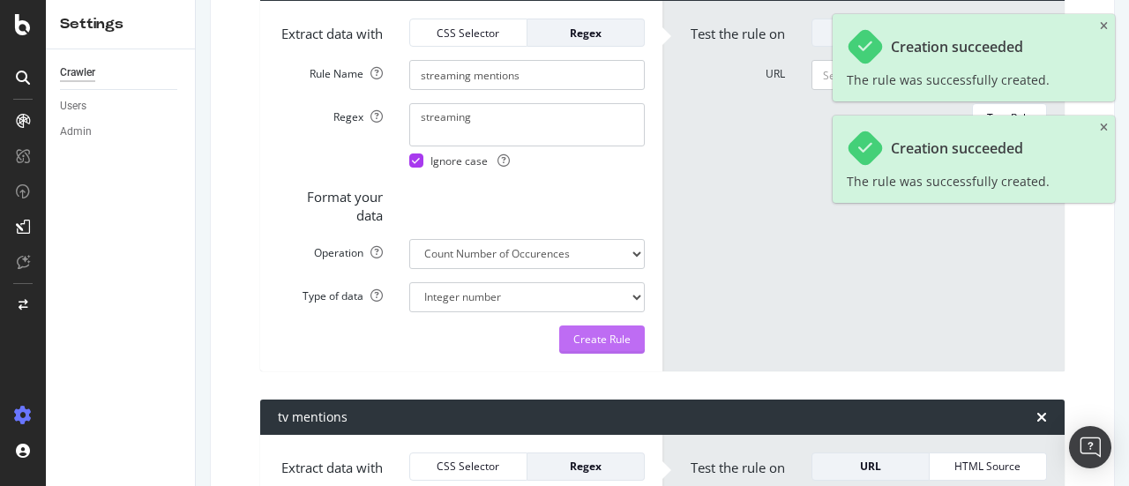
click at [628, 354] on button "Create Rule" at bounding box center [602, 340] width 86 height 28
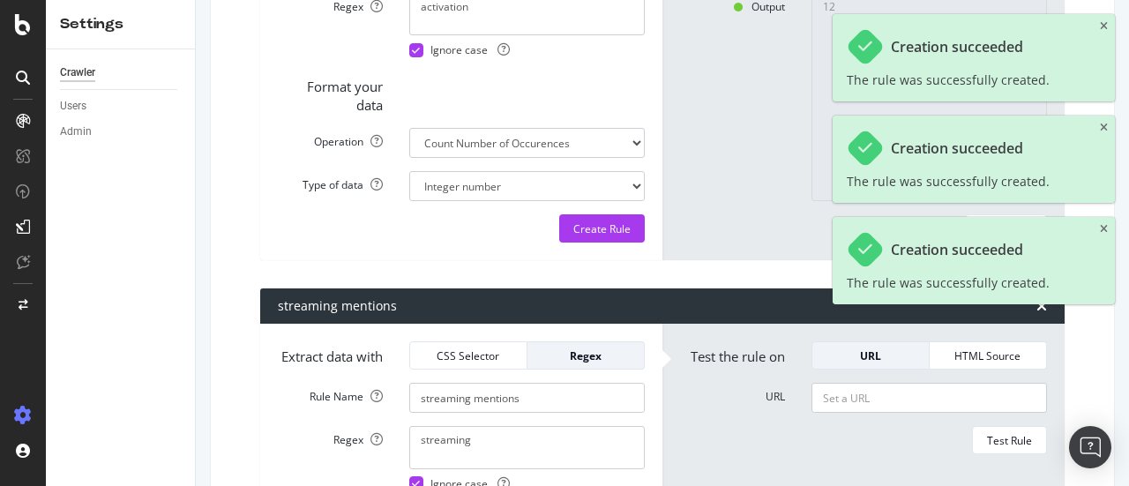
scroll to position [1271, 0]
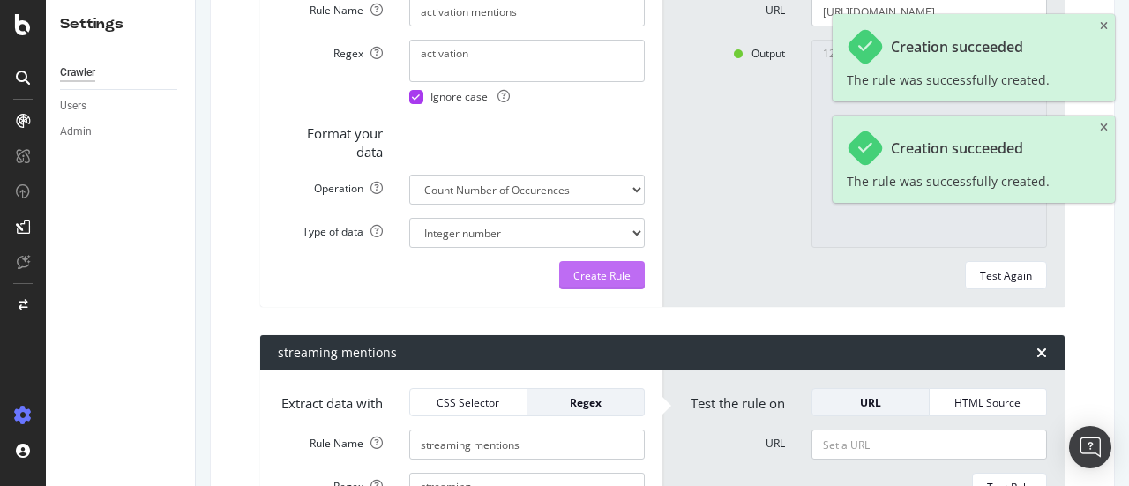
click at [598, 283] on div "Create Rule" at bounding box center [601, 275] width 57 height 15
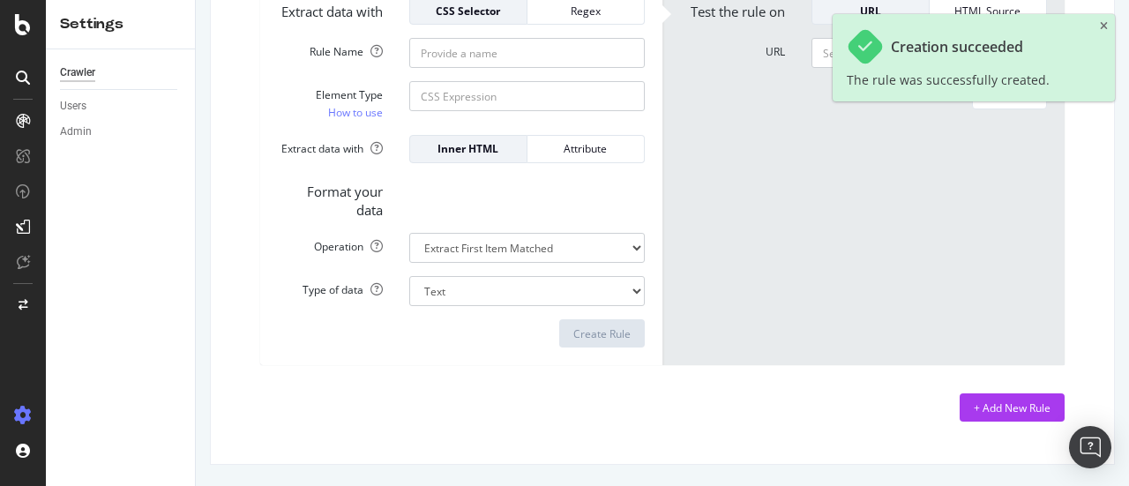
scroll to position [3517, 0]
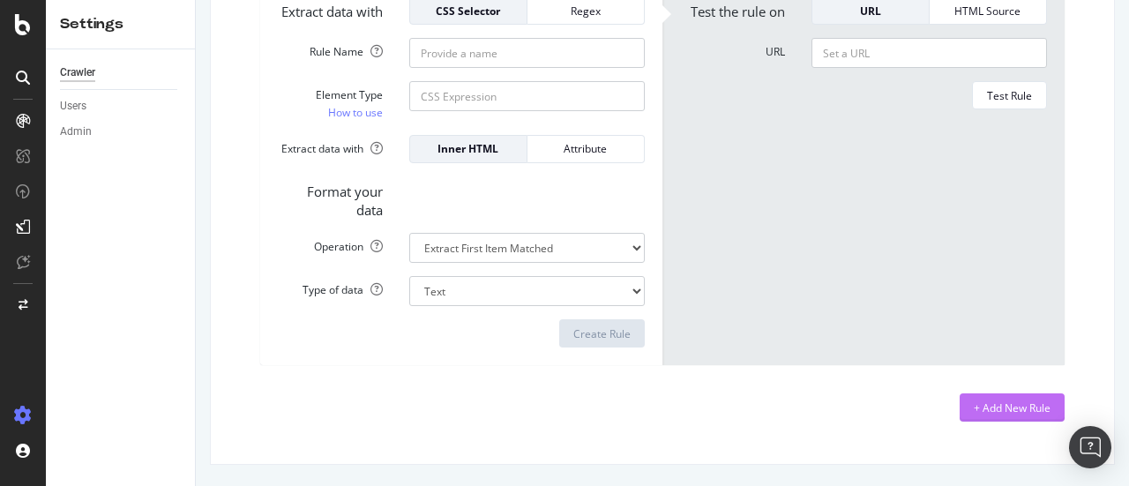
click at [1018, 401] on div "+ Add New Rule" at bounding box center [1012, 408] width 77 height 15
click at [579, 19] on div "Regex" at bounding box center [586, 11] width 88 height 15
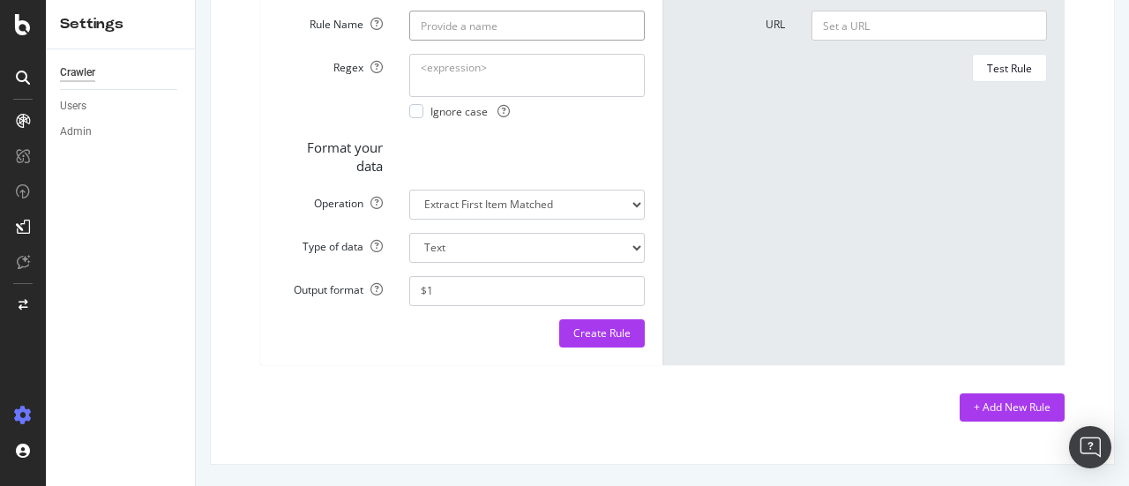
type input "stream mentions"
type textarea "stream"
click at [411, 118] on div at bounding box center [416, 111] width 14 height 14
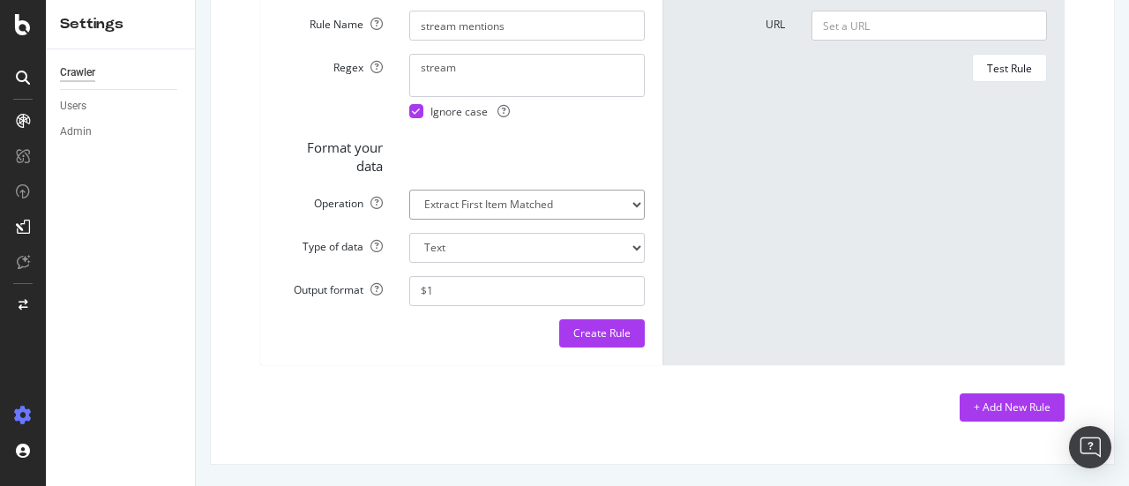
select select "count"
select select "i"
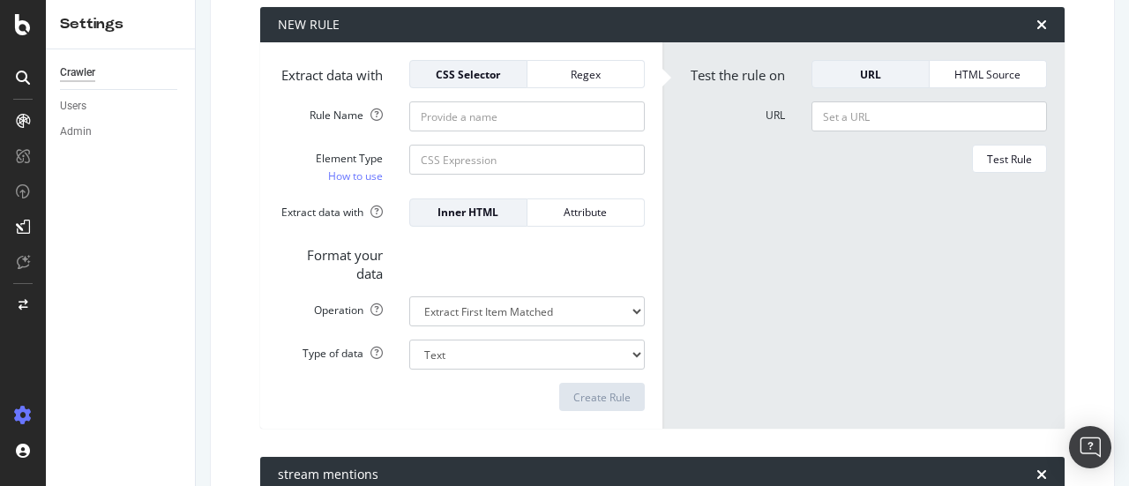
scroll to position [3361, 0]
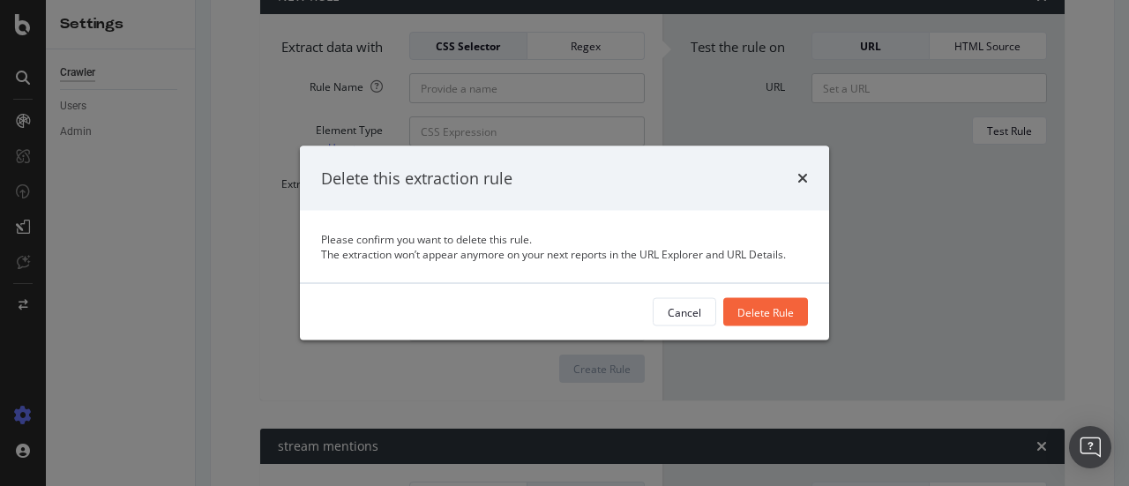
click at [764, 313] on div "Delete Rule" at bounding box center [766, 311] width 56 height 15
type input "stream mentions"
select select "count"
select select "i"
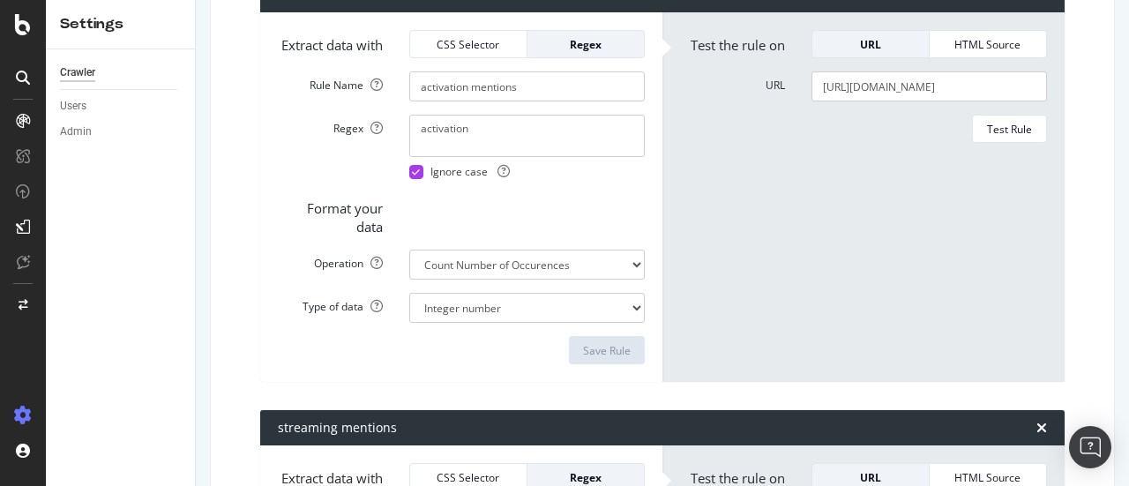
scroll to position [1191, 0]
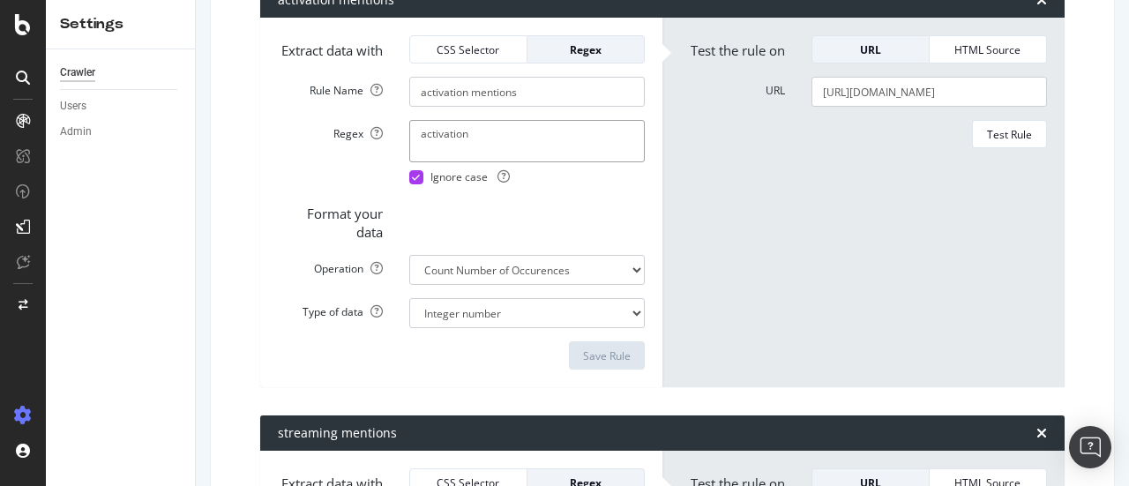
drag, startPoint x: 500, startPoint y: 177, endPoint x: 358, endPoint y: 165, distance: 142.6
click at [358, 165] on form "Extract data with CSS Selector Regex Rule Name activation mentions Regex activa…" at bounding box center [461, 202] width 367 height 334
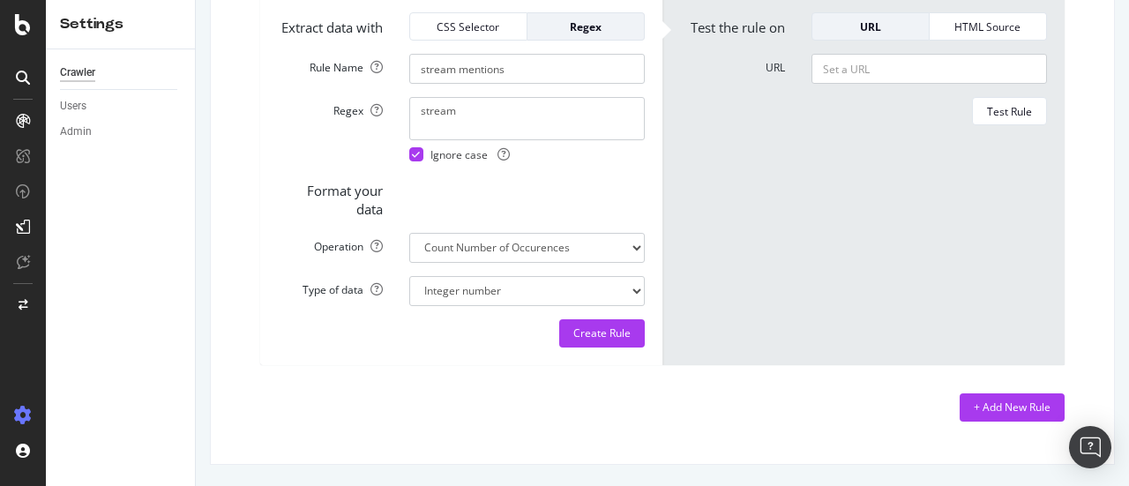
scroll to position [3501, 0]
click at [621, 346] on div "Create Rule" at bounding box center [601, 333] width 57 height 26
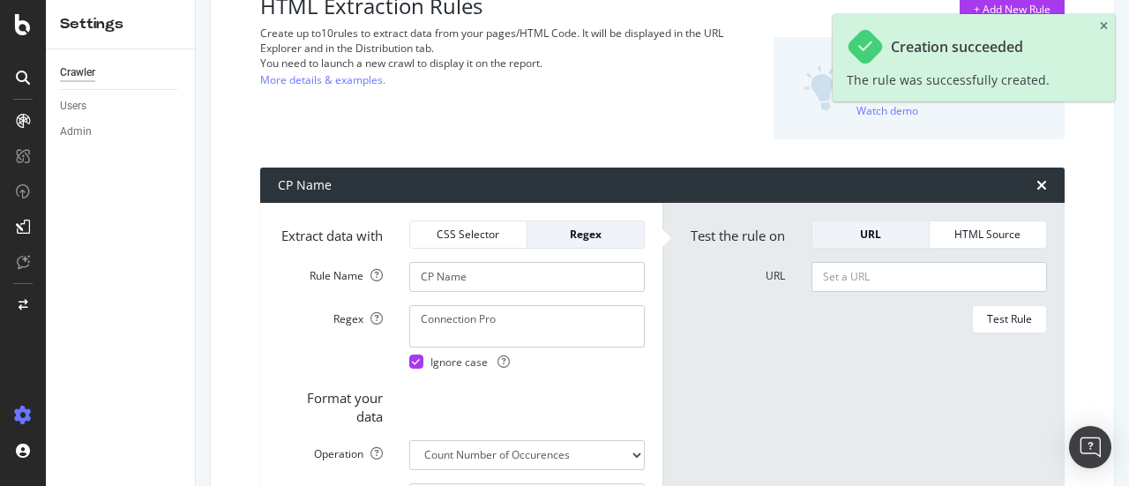
scroll to position [0, 0]
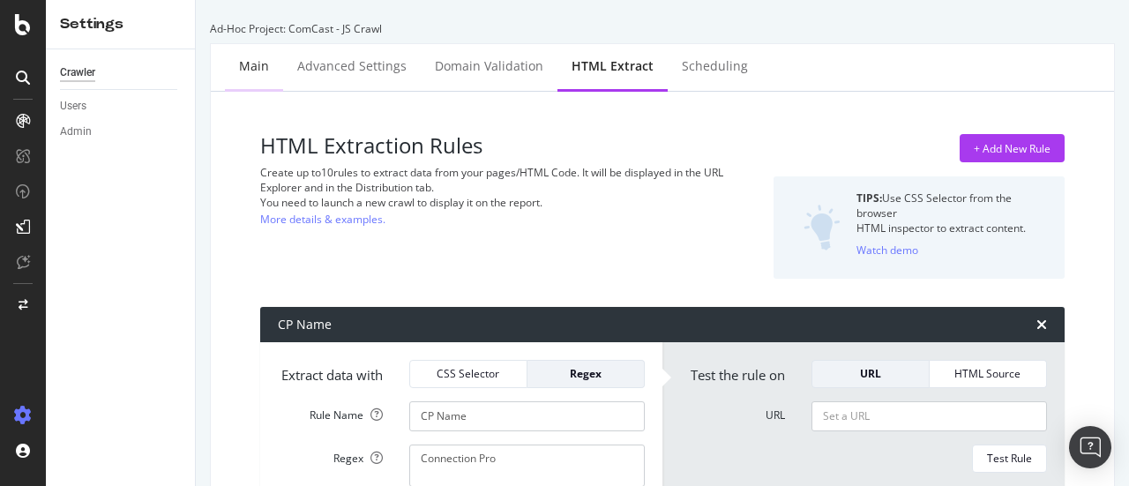
click at [256, 77] on div "Main" at bounding box center [254, 67] width 58 height 49
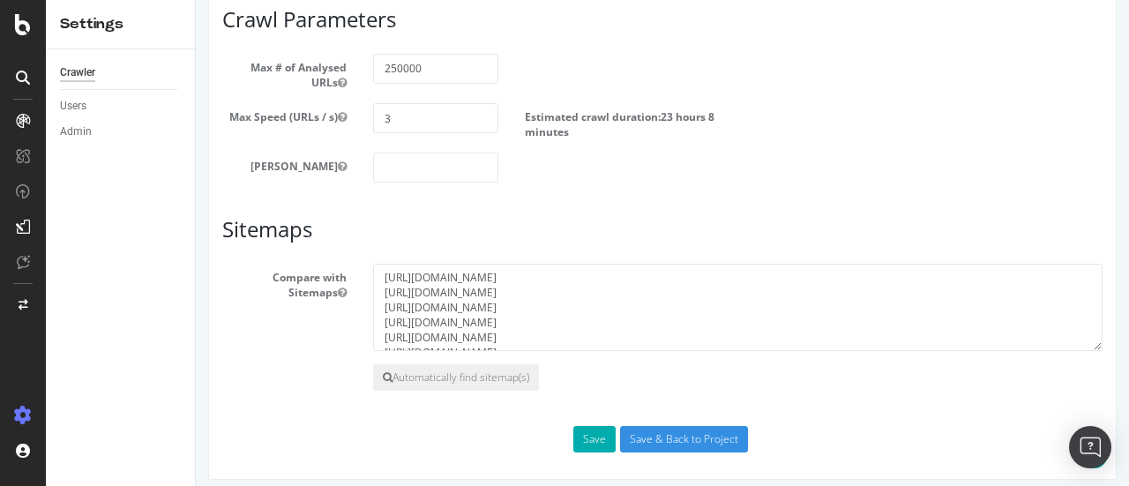
scroll to position [1362, 0]
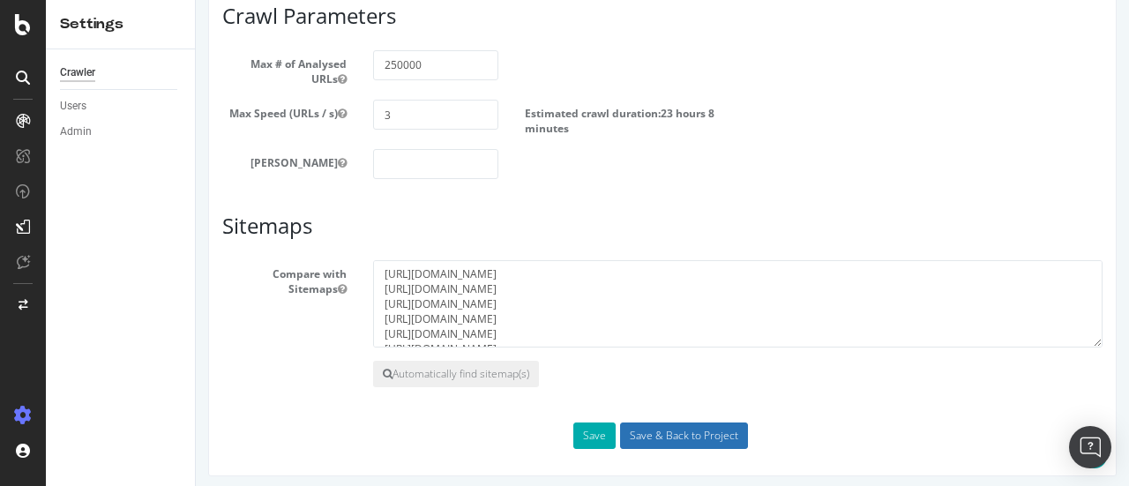
click at [672, 432] on input "Save & Back to Project" at bounding box center [684, 436] width 128 height 26
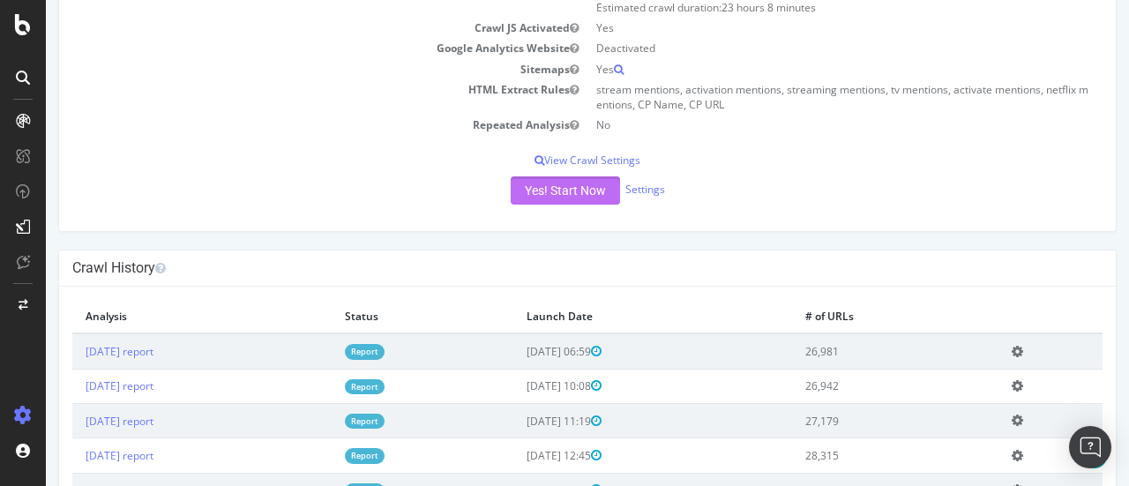
click at [513, 205] on button "Yes! Start Now" at bounding box center [565, 190] width 109 height 28
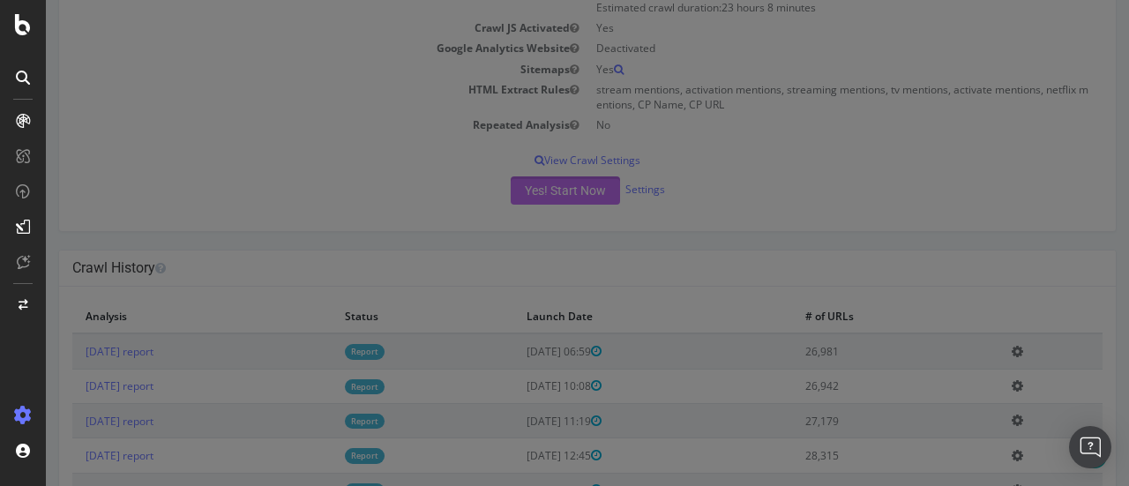
scroll to position [439, 0]
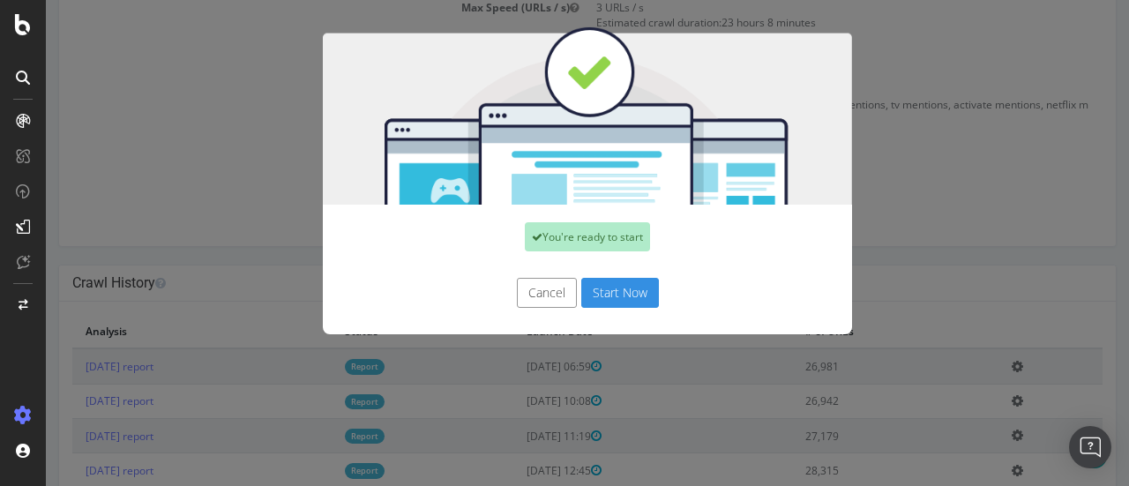
click at [611, 297] on button "Start Now" at bounding box center [620, 293] width 78 height 30
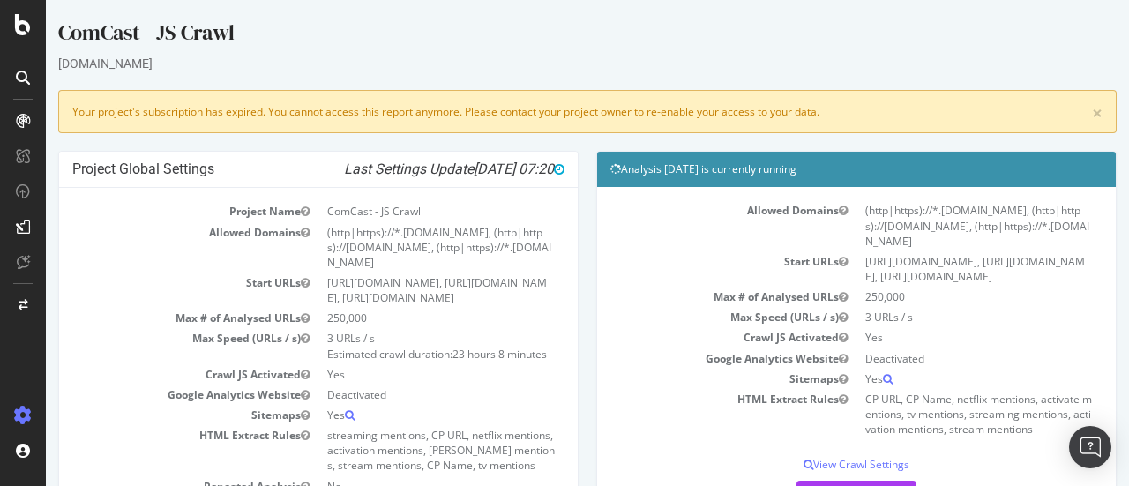
scroll to position [0, 0]
